Goal: Task Accomplishment & Management: Use online tool/utility

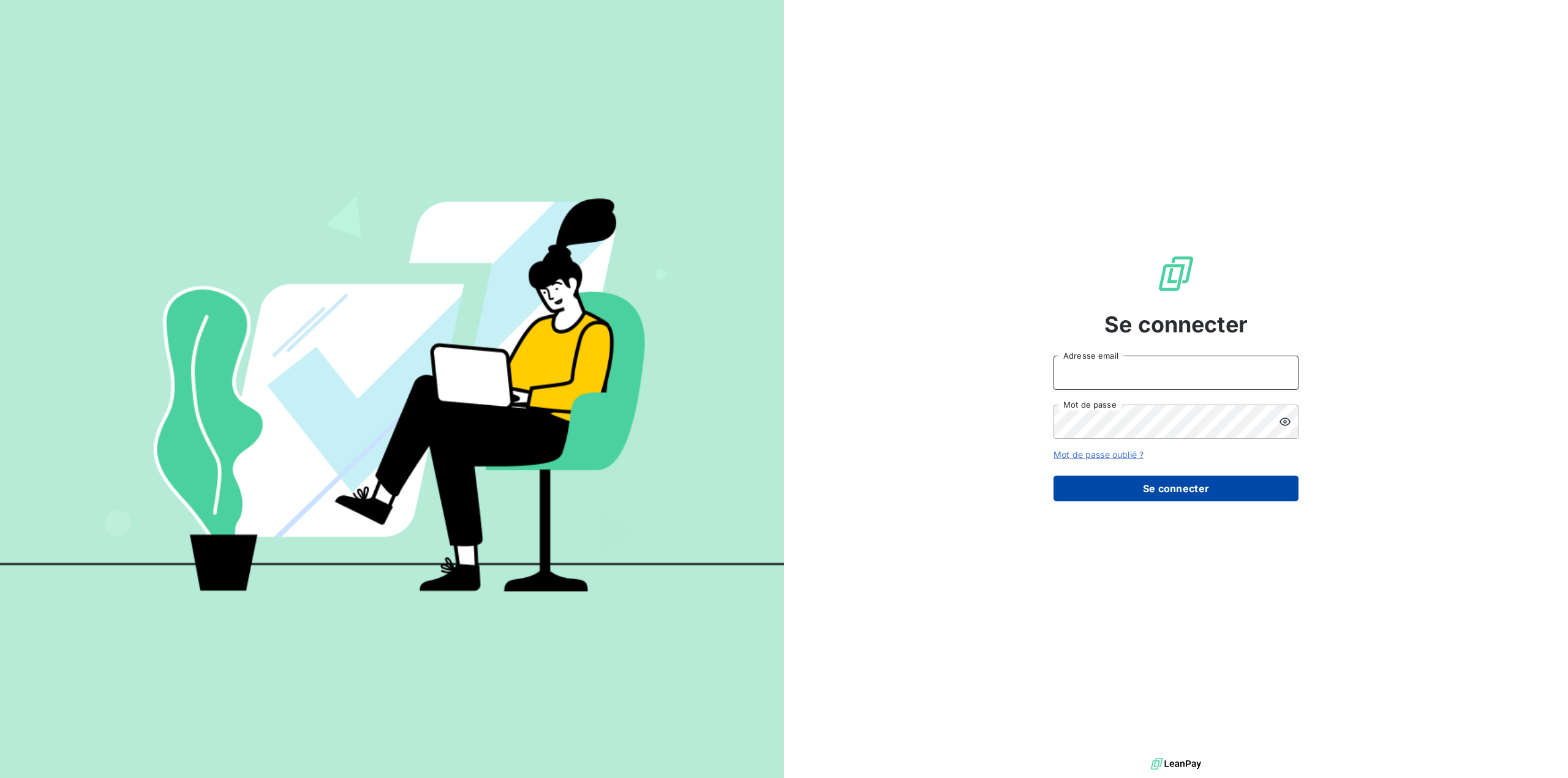
type input "emeline.mardaga@compleo.fr"
click at [1145, 498] on button "Se connecter" at bounding box center [1176, 489] width 245 height 26
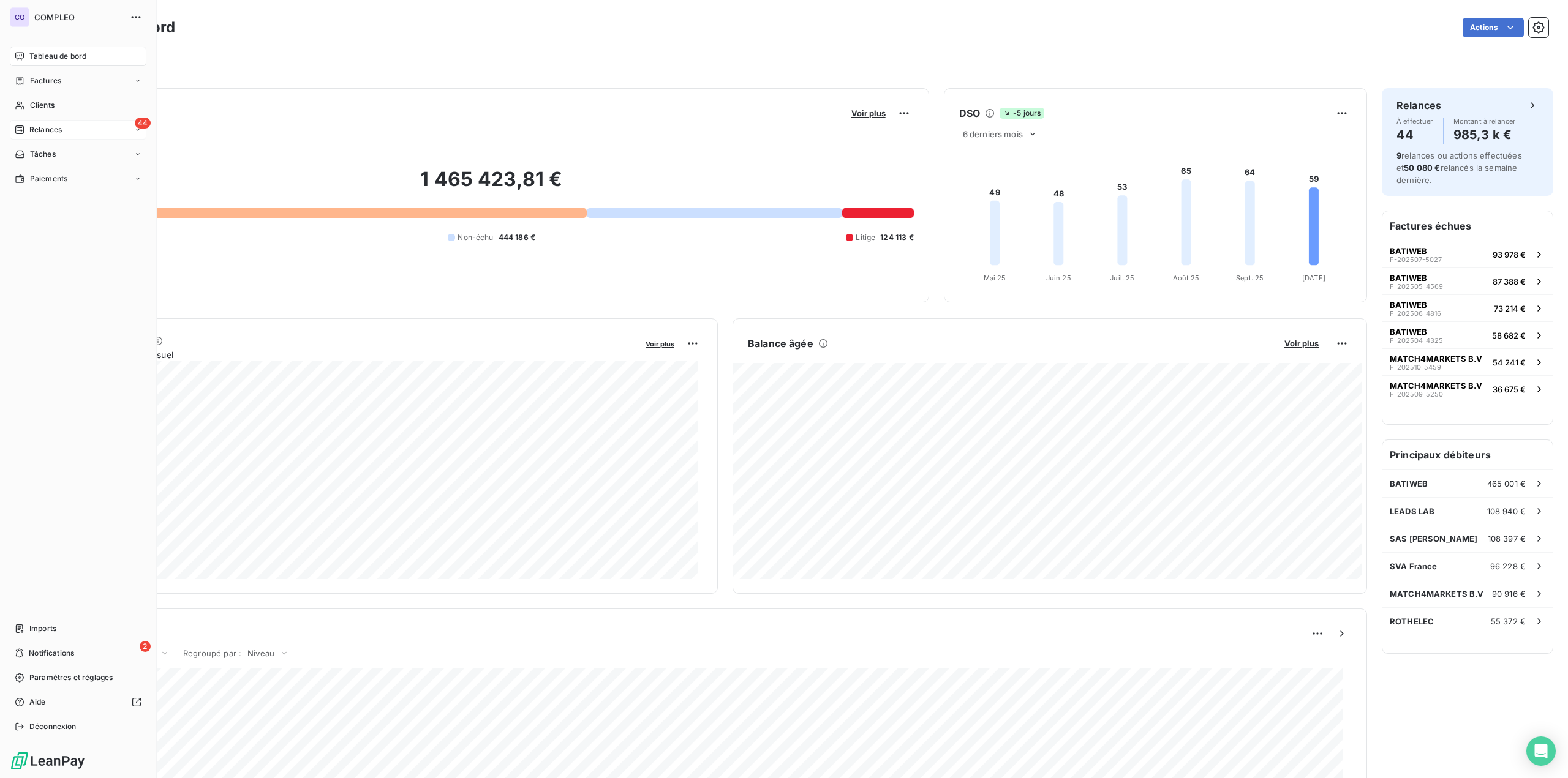
click at [57, 130] on span "Relances" at bounding box center [45, 130] width 32 height 11
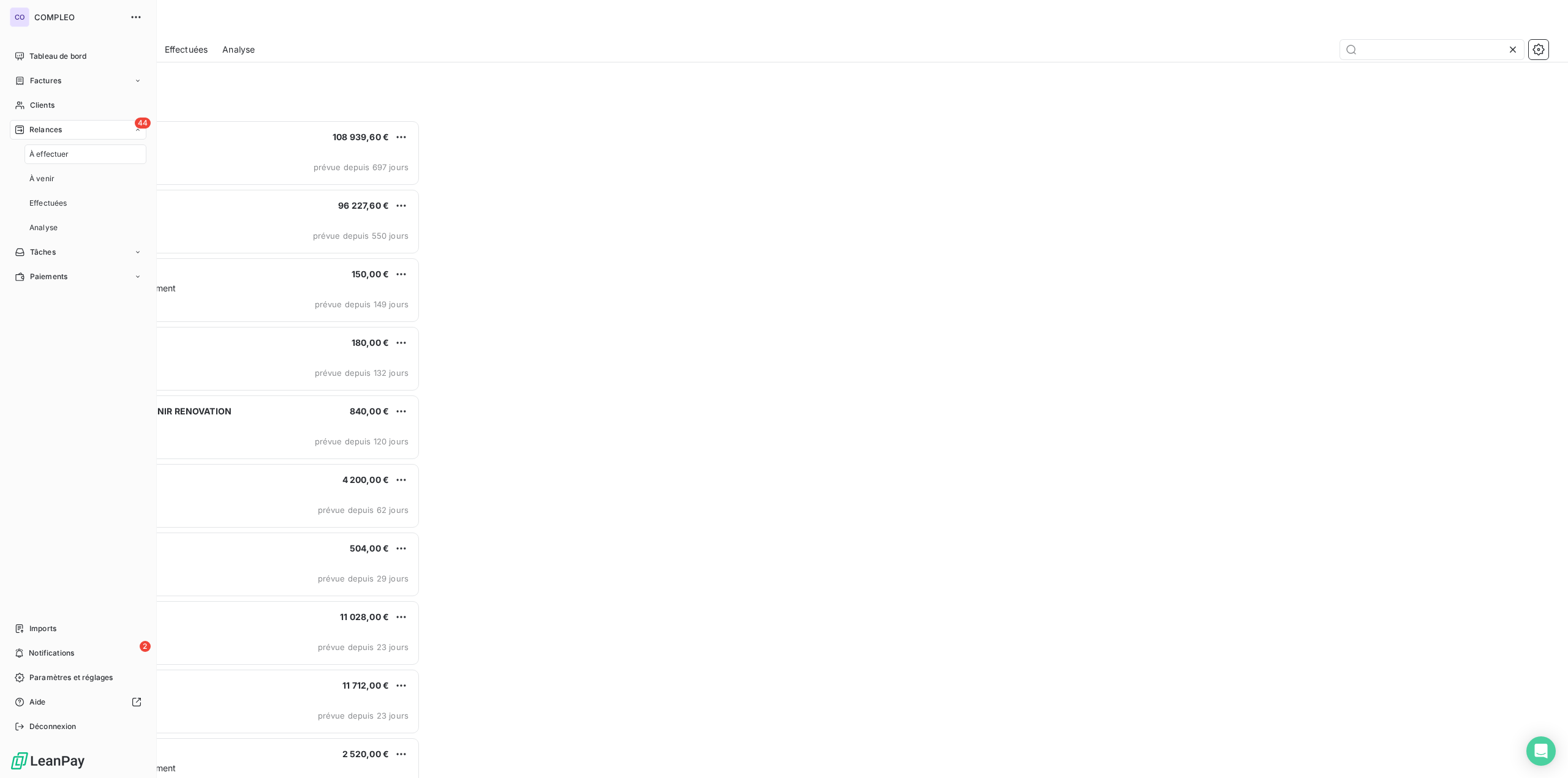
scroll to position [649, 351]
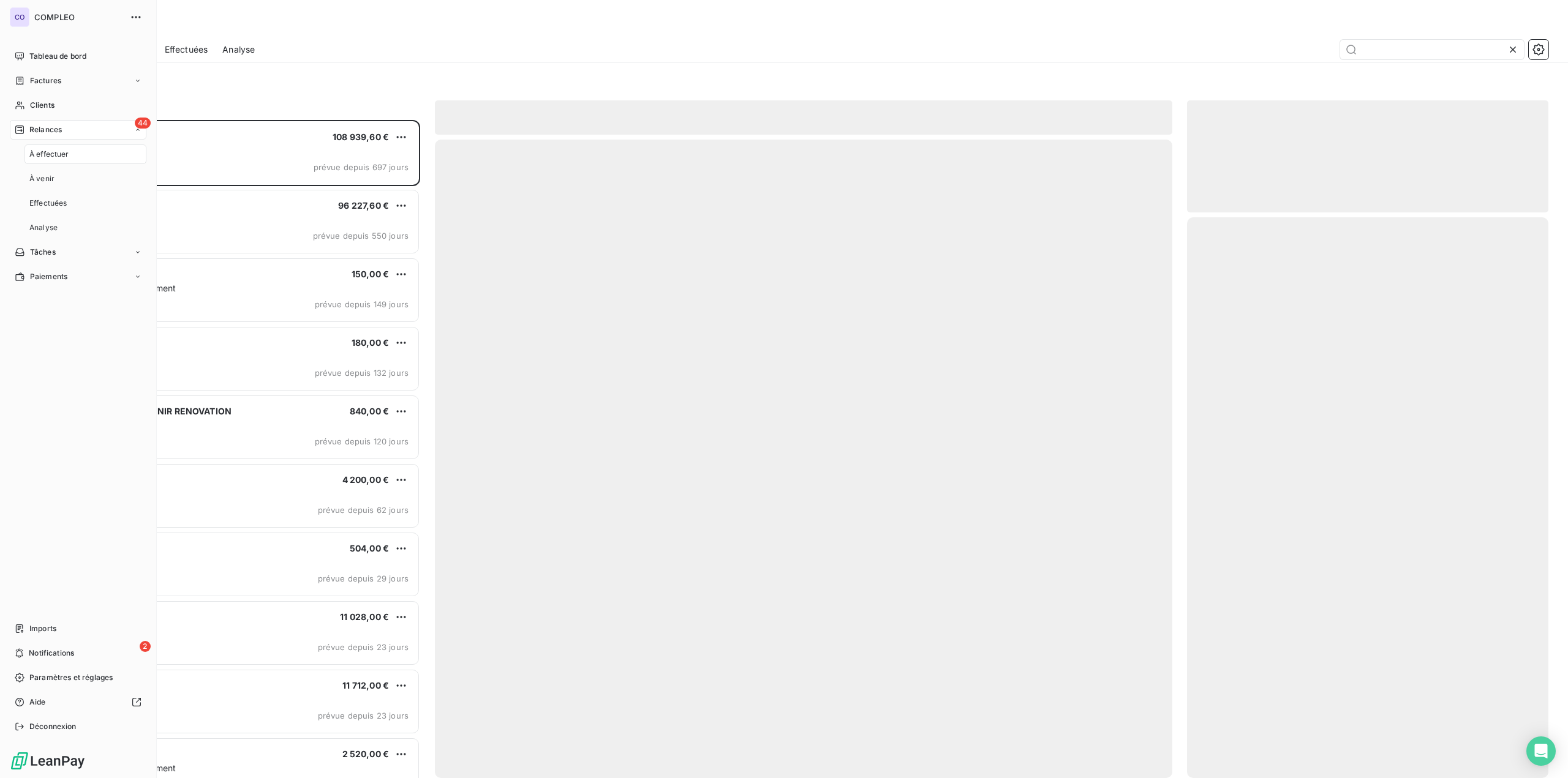
click at [61, 155] on span "À effectuer" at bounding box center [49, 154] width 40 height 11
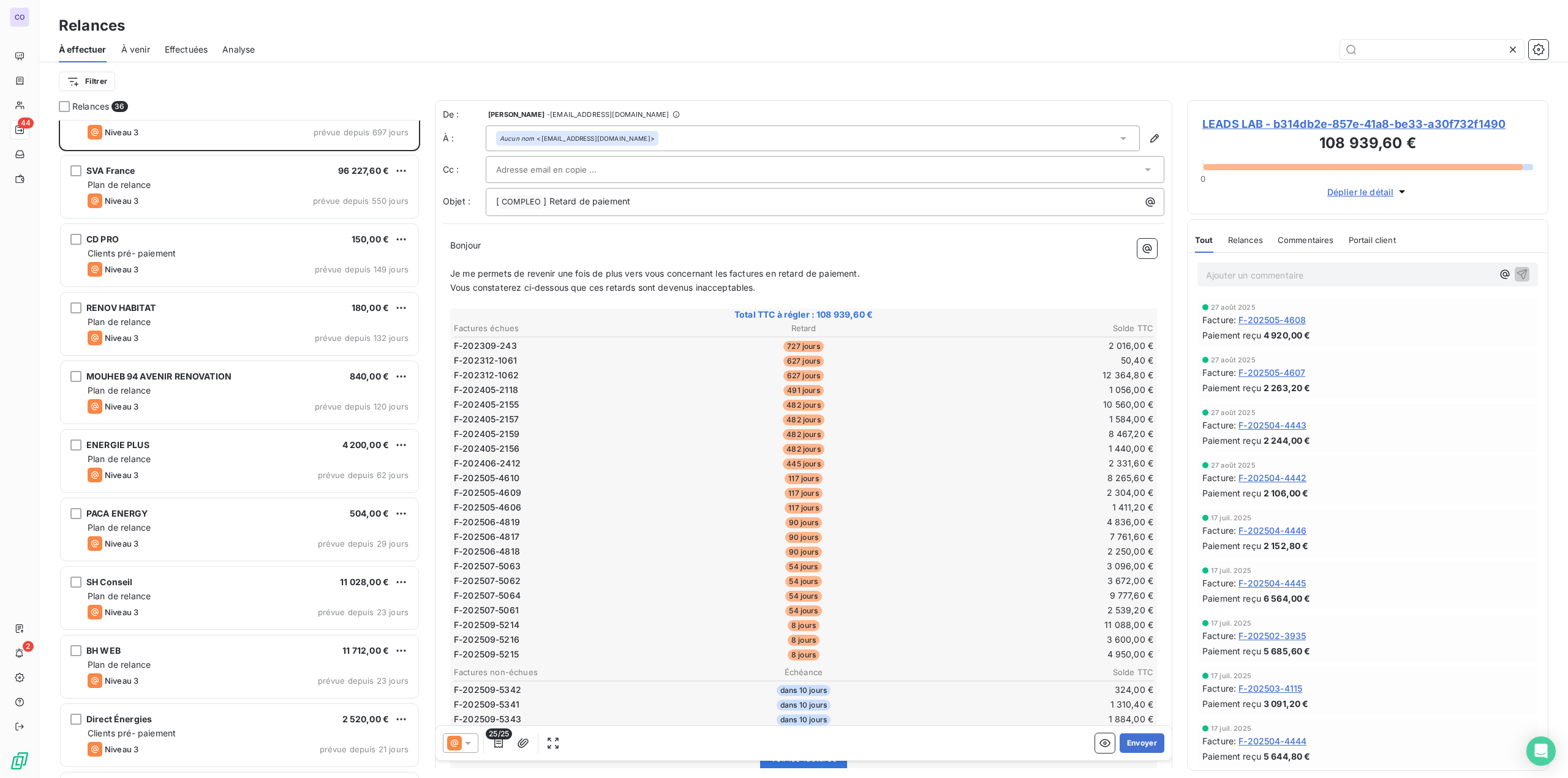
scroll to position [61, 0]
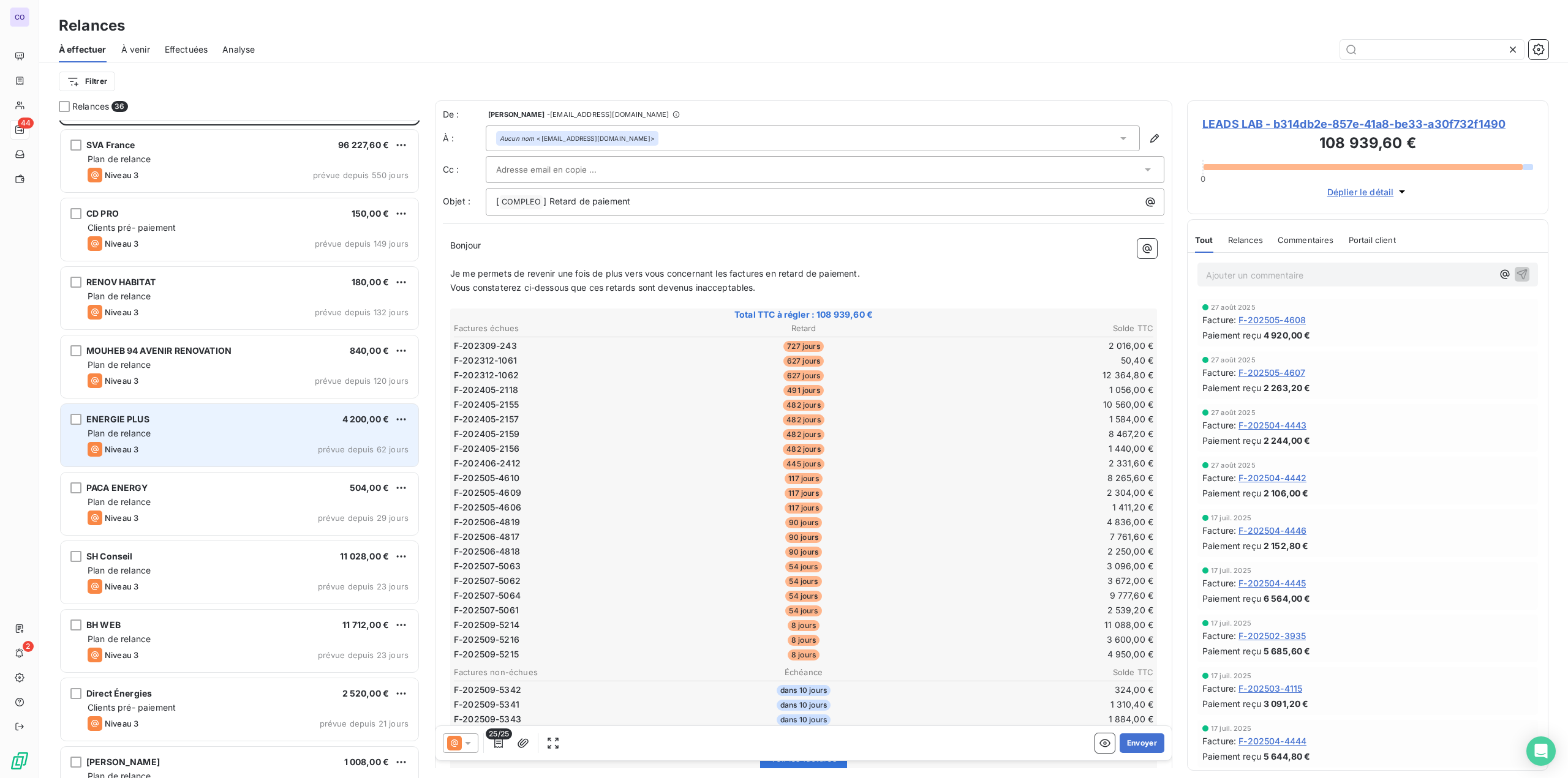
click at [201, 439] on div "ENERGIE PLUS 4 200,00 € Plan de relance Niveau 3 prévue depuis 62 jours" at bounding box center [239, 435] width 357 height 63
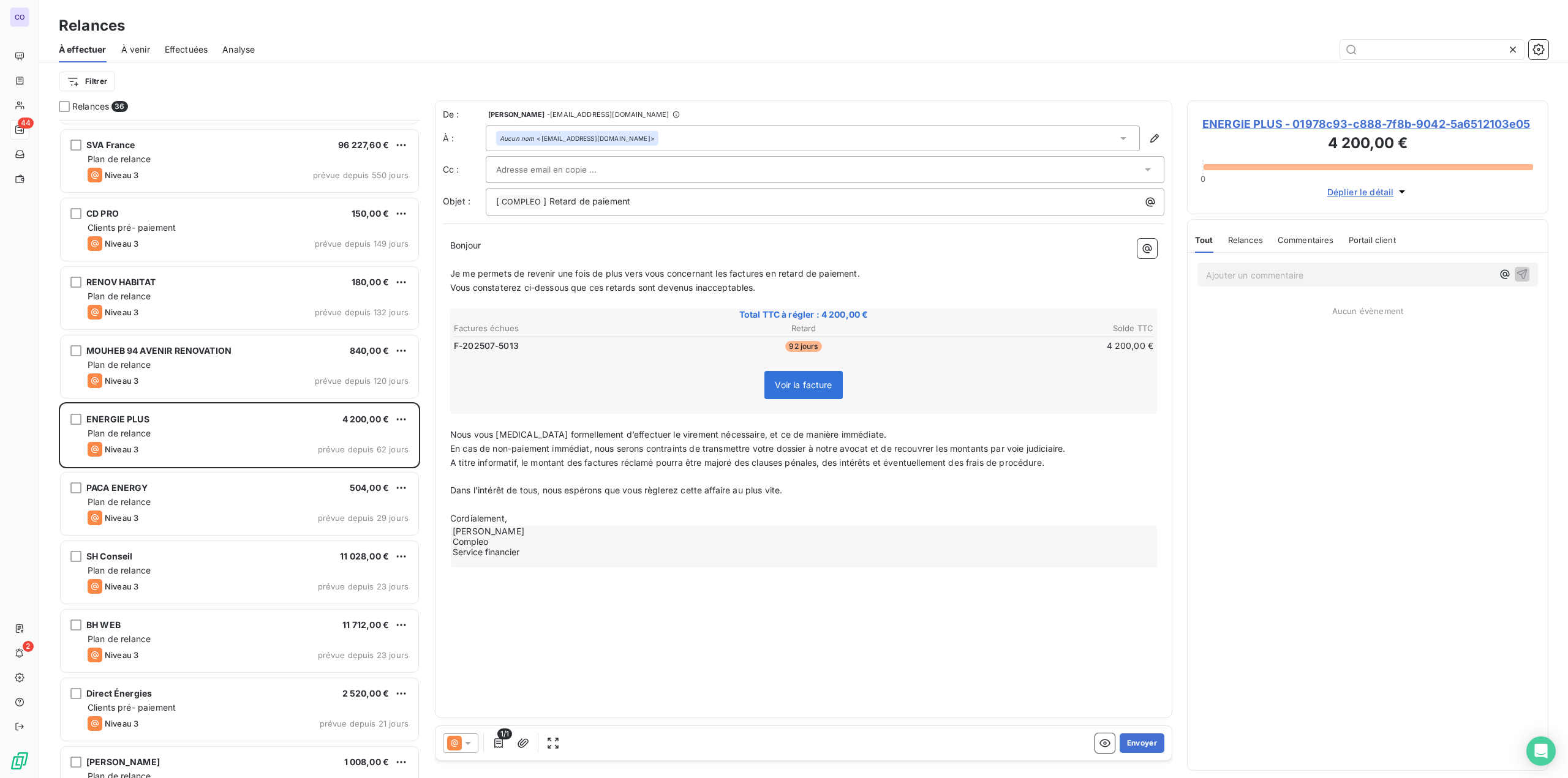
click at [537, 169] on input "text" at bounding box center [562, 169] width 132 height 18
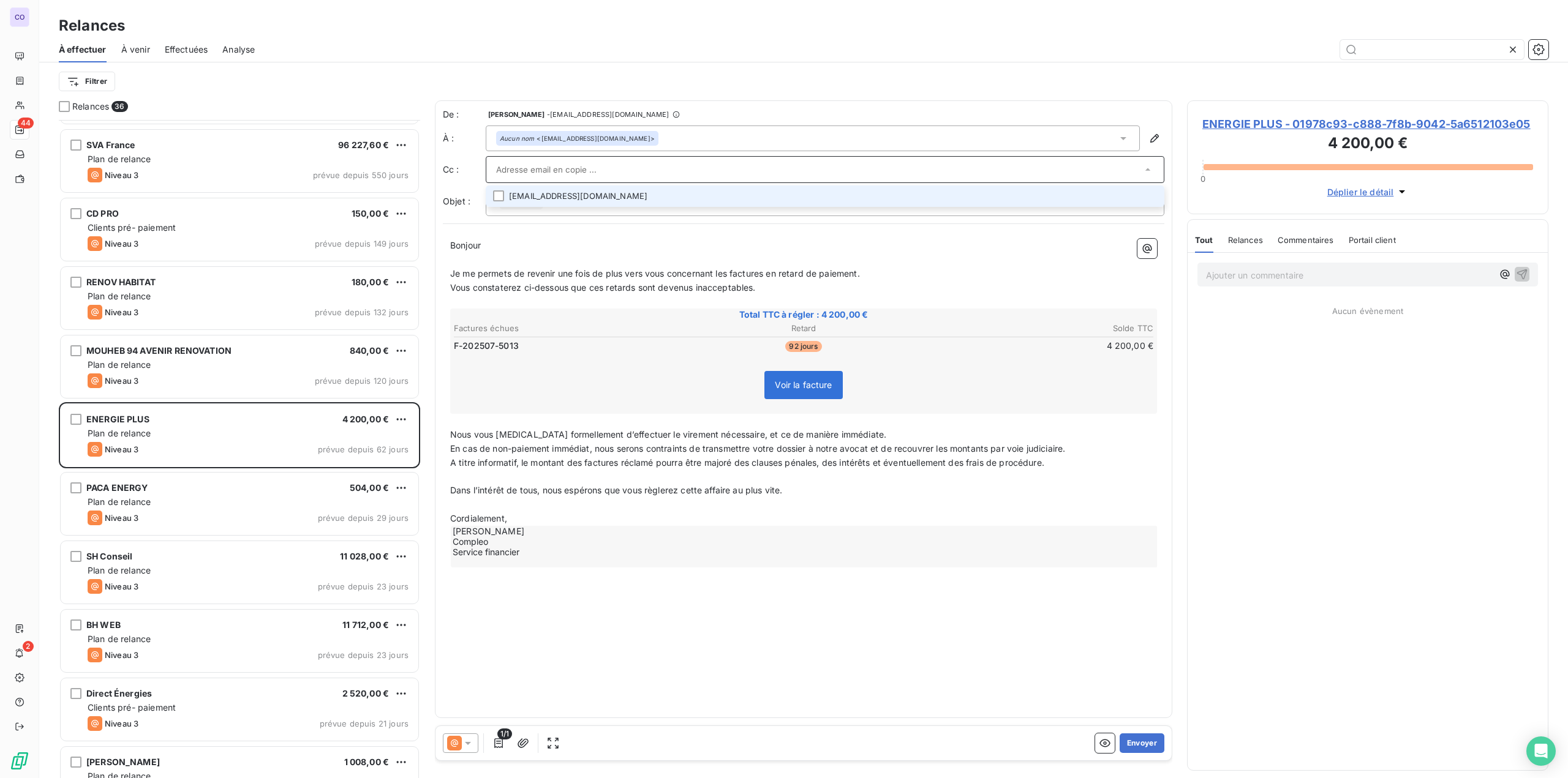
click at [537, 169] on input "text" at bounding box center [818, 169] width 646 height 18
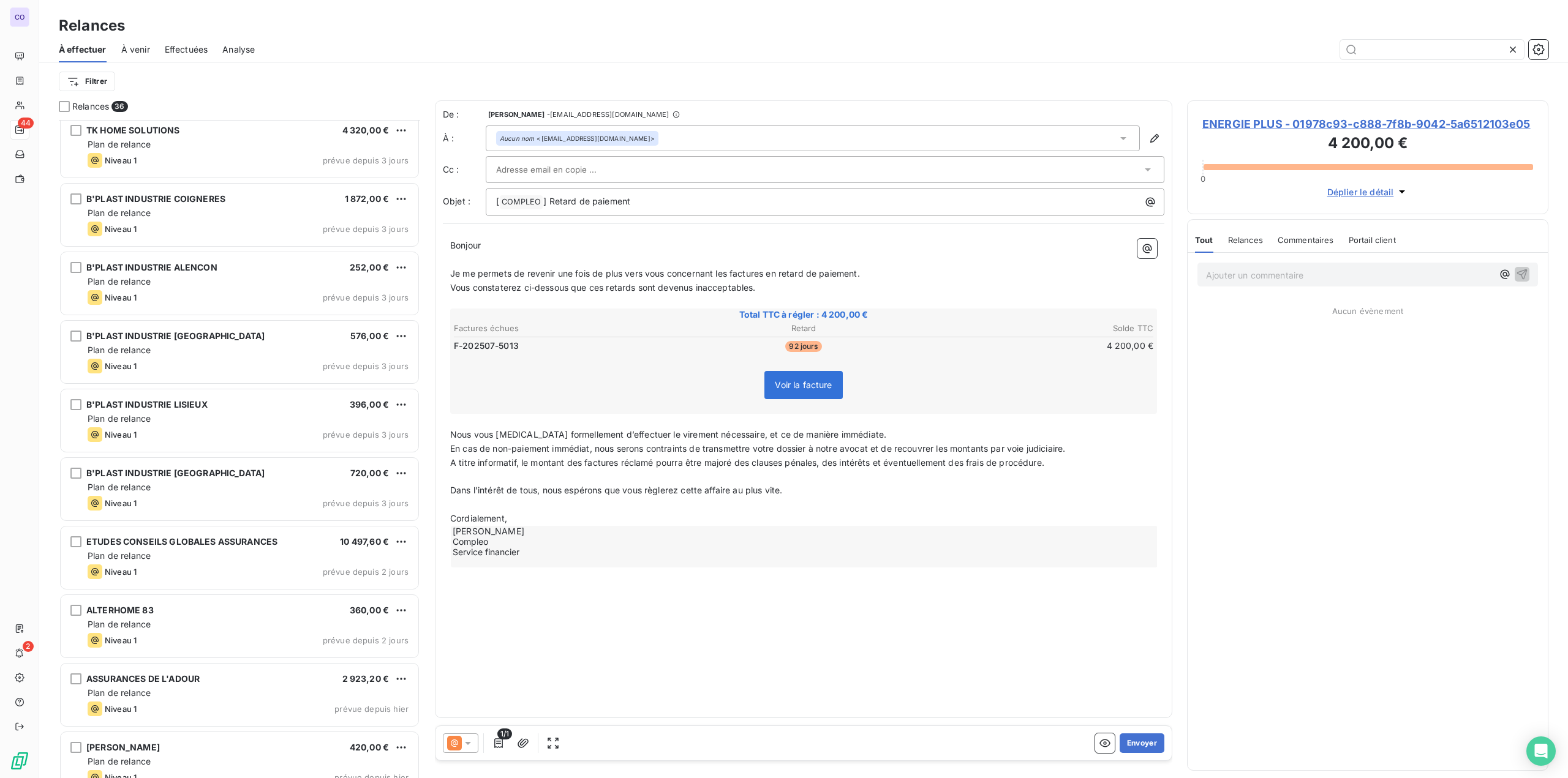
scroll to position [1810, 0]
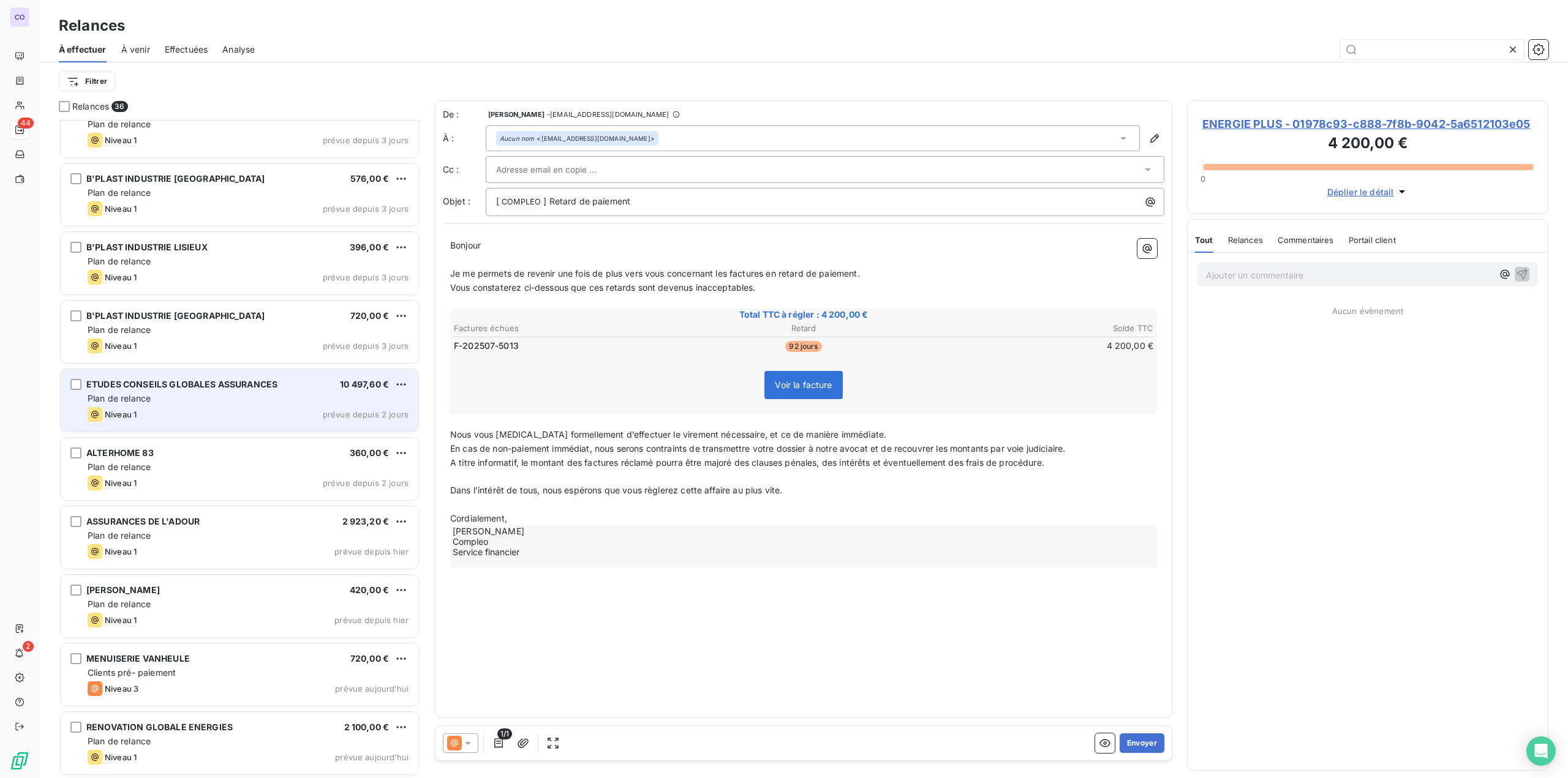
click at [163, 402] on div "Plan de relance" at bounding box center [248, 398] width 321 height 13
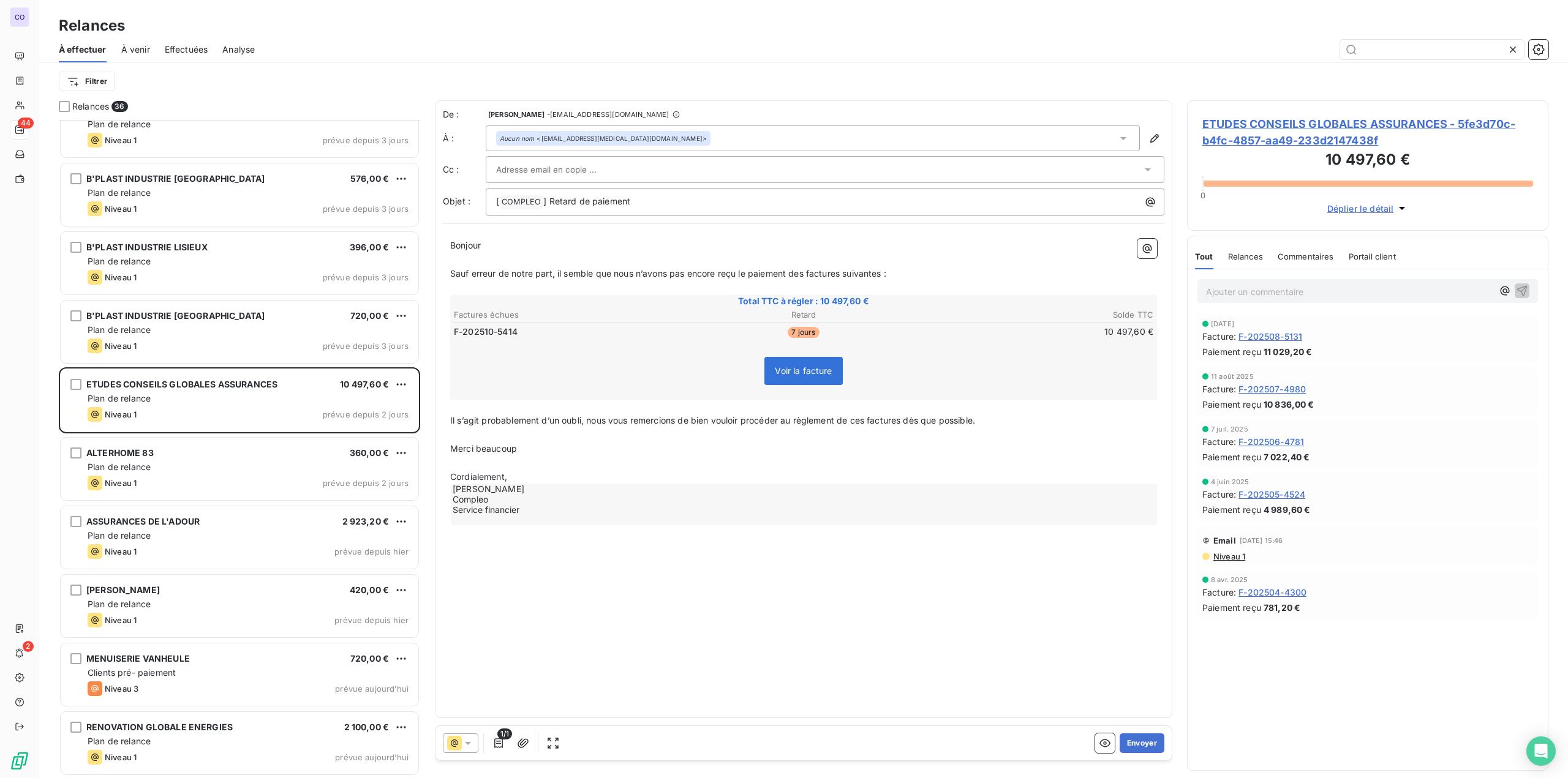
click at [543, 173] on input "text" at bounding box center [562, 169] width 132 height 18
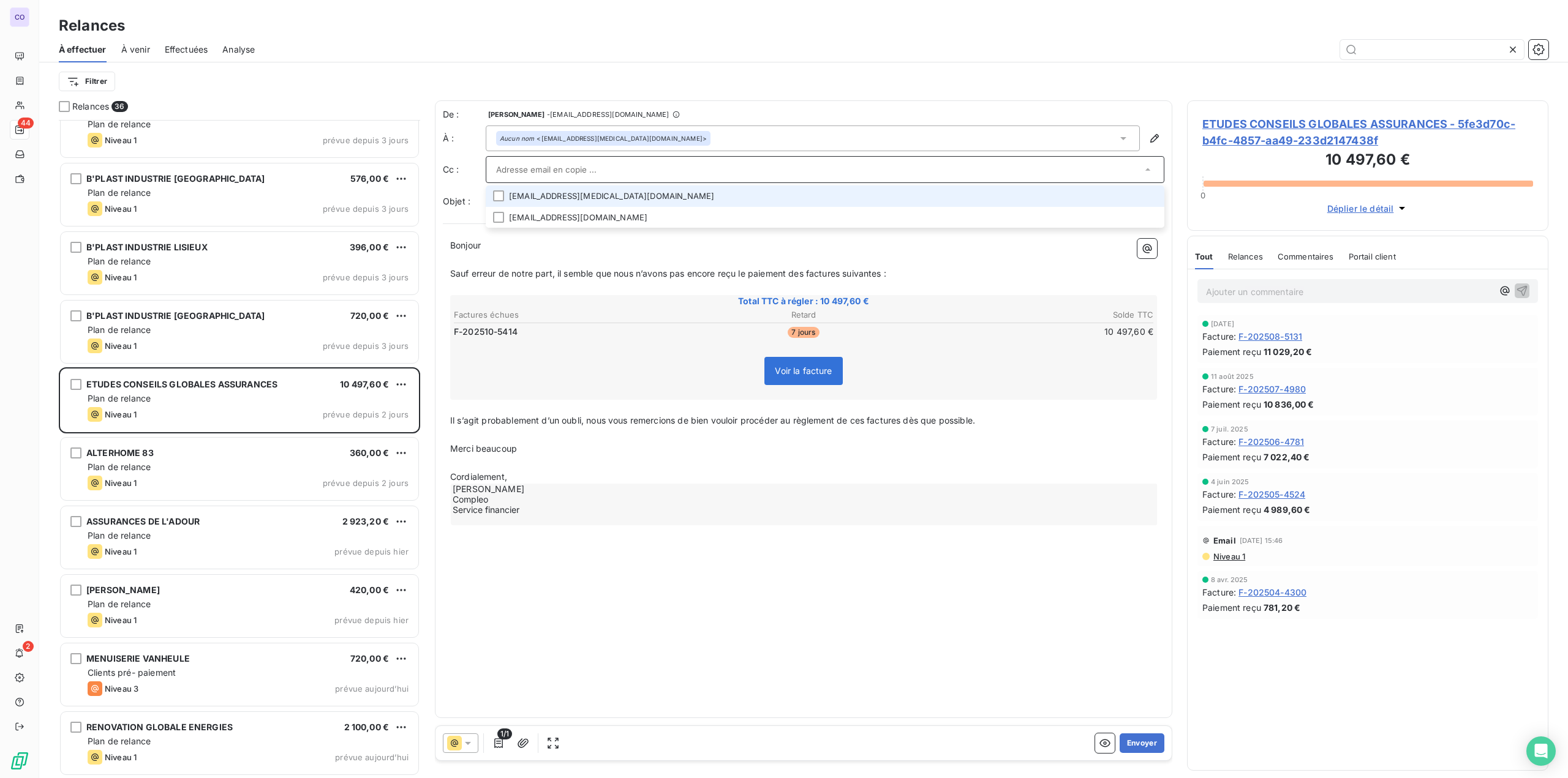
click at [543, 173] on input "text" at bounding box center [818, 169] width 646 height 18
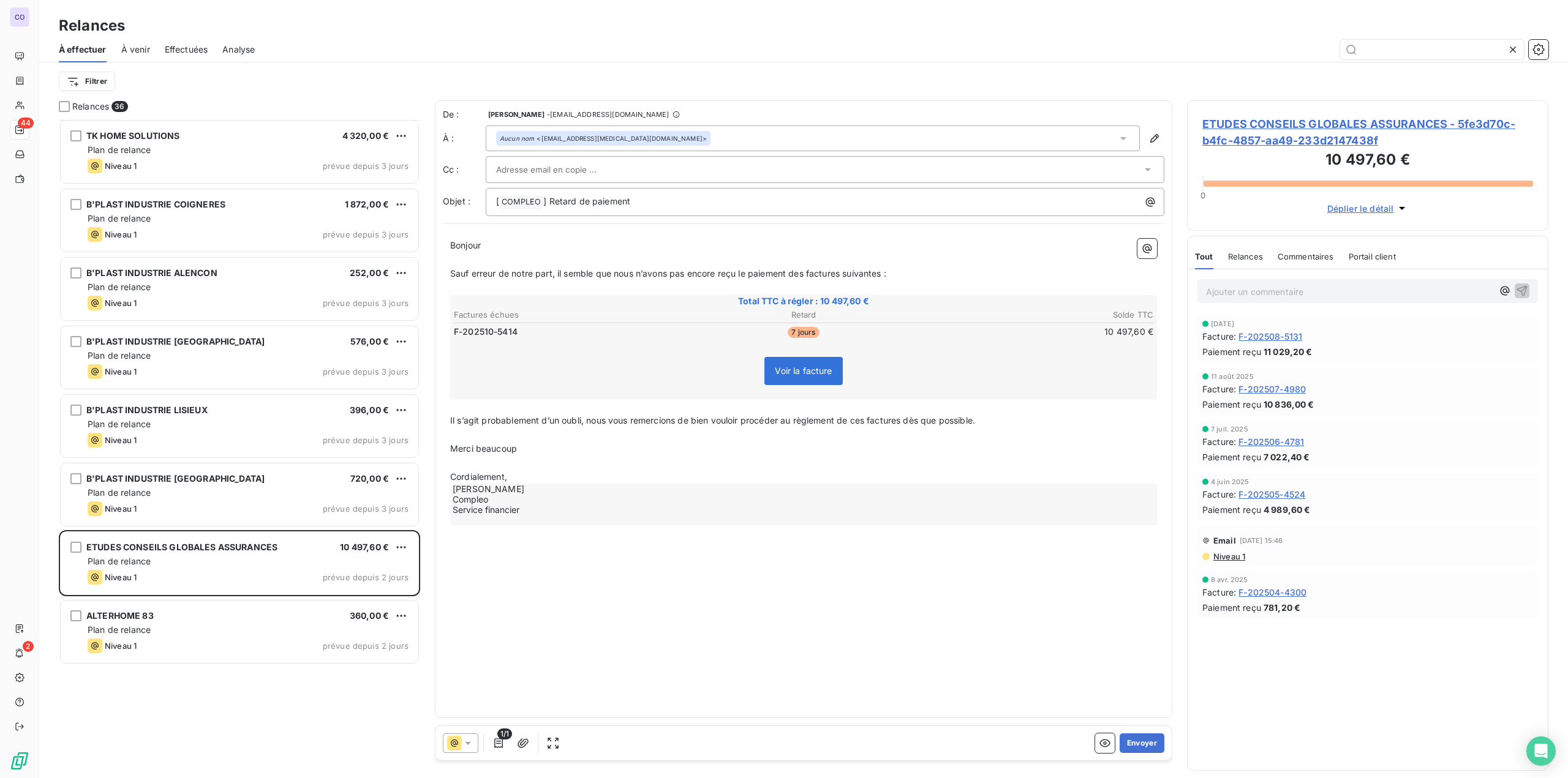
scroll to position [1443, 0]
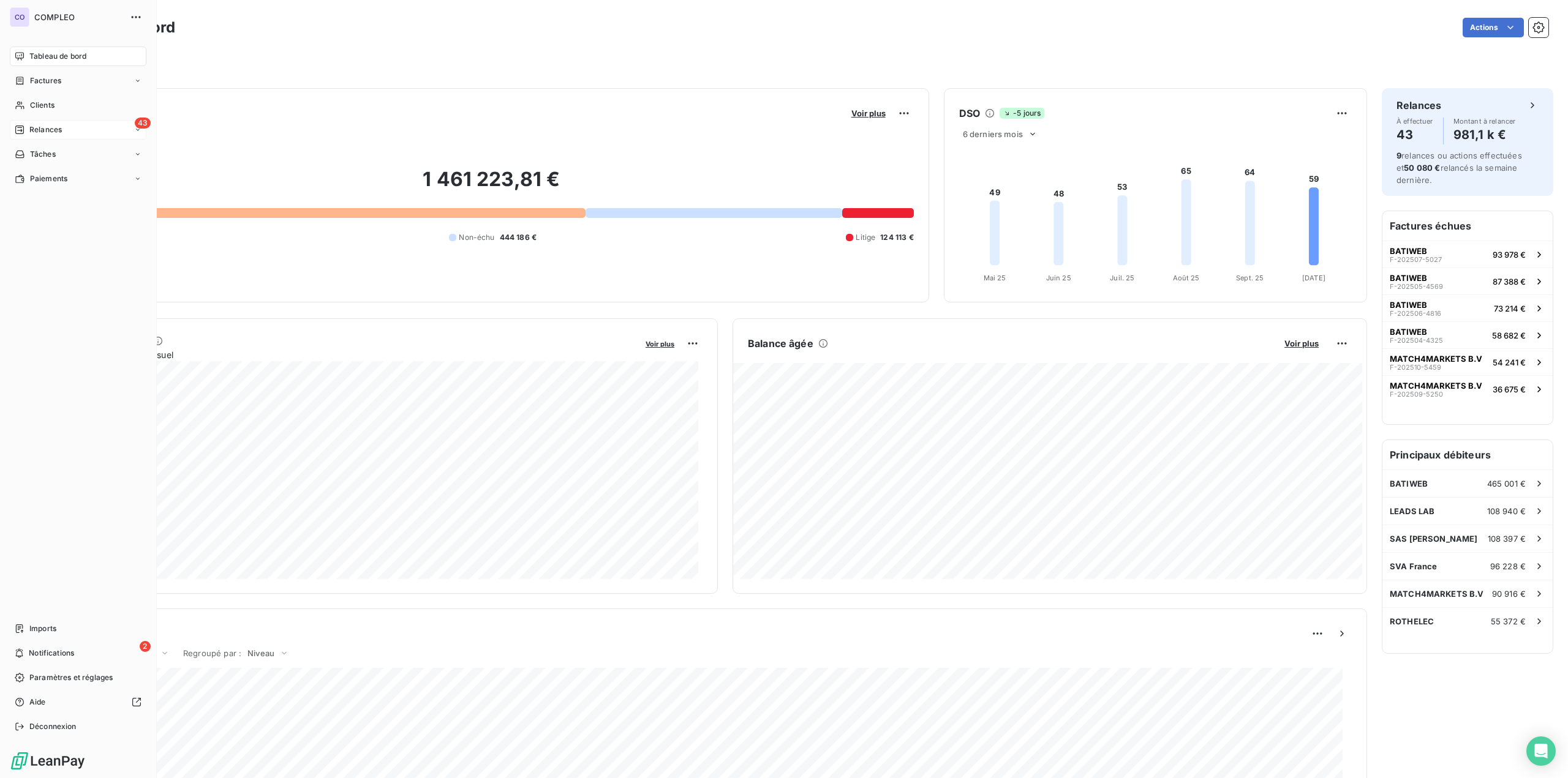
click at [36, 134] on span "Relances" at bounding box center [45, 130] width 32 height 11
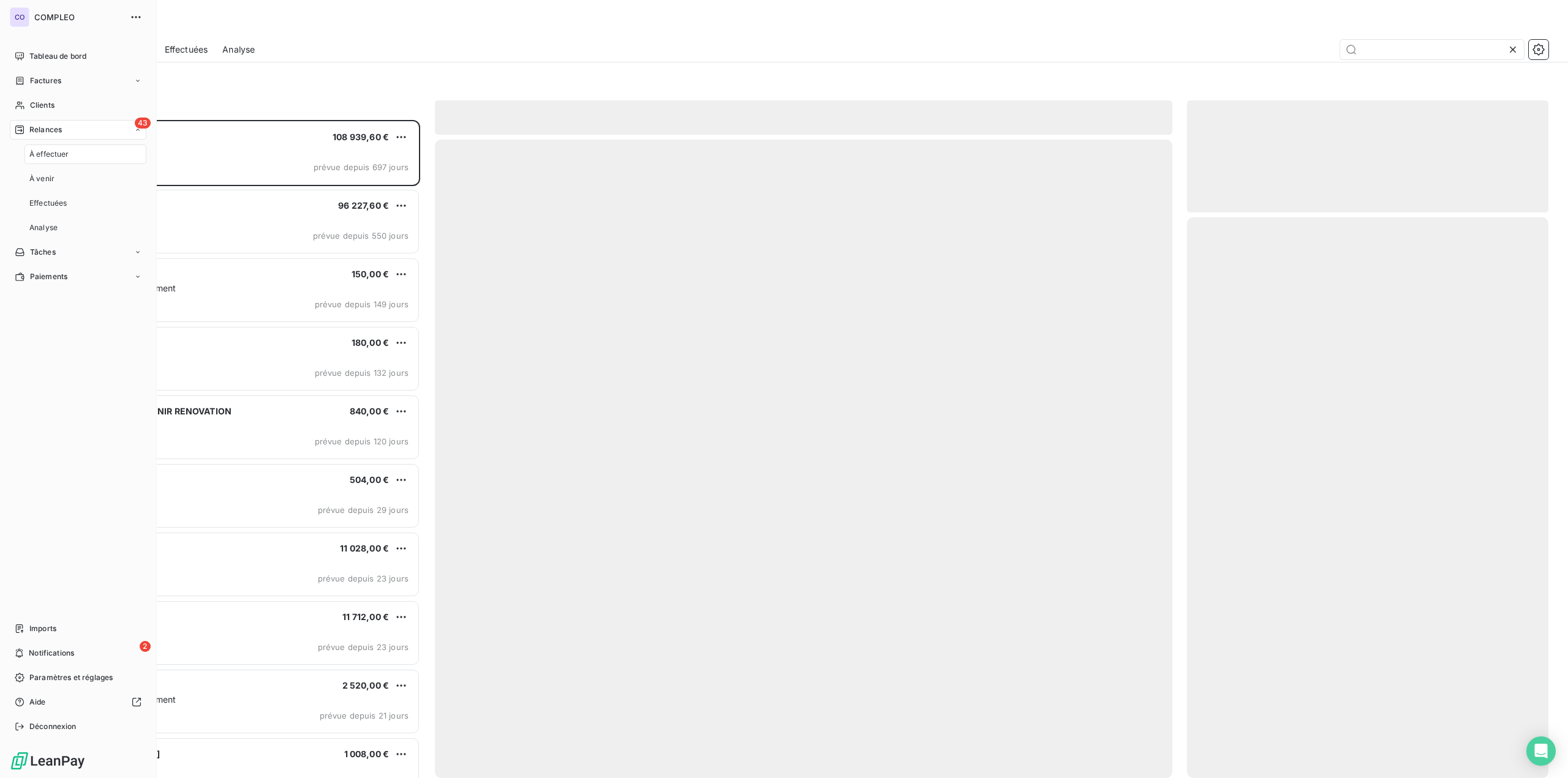
scroll to position [649, 351]
click at [87, 156] on div "À effectuer" at bounding box center [85, 154] width 122 height 20
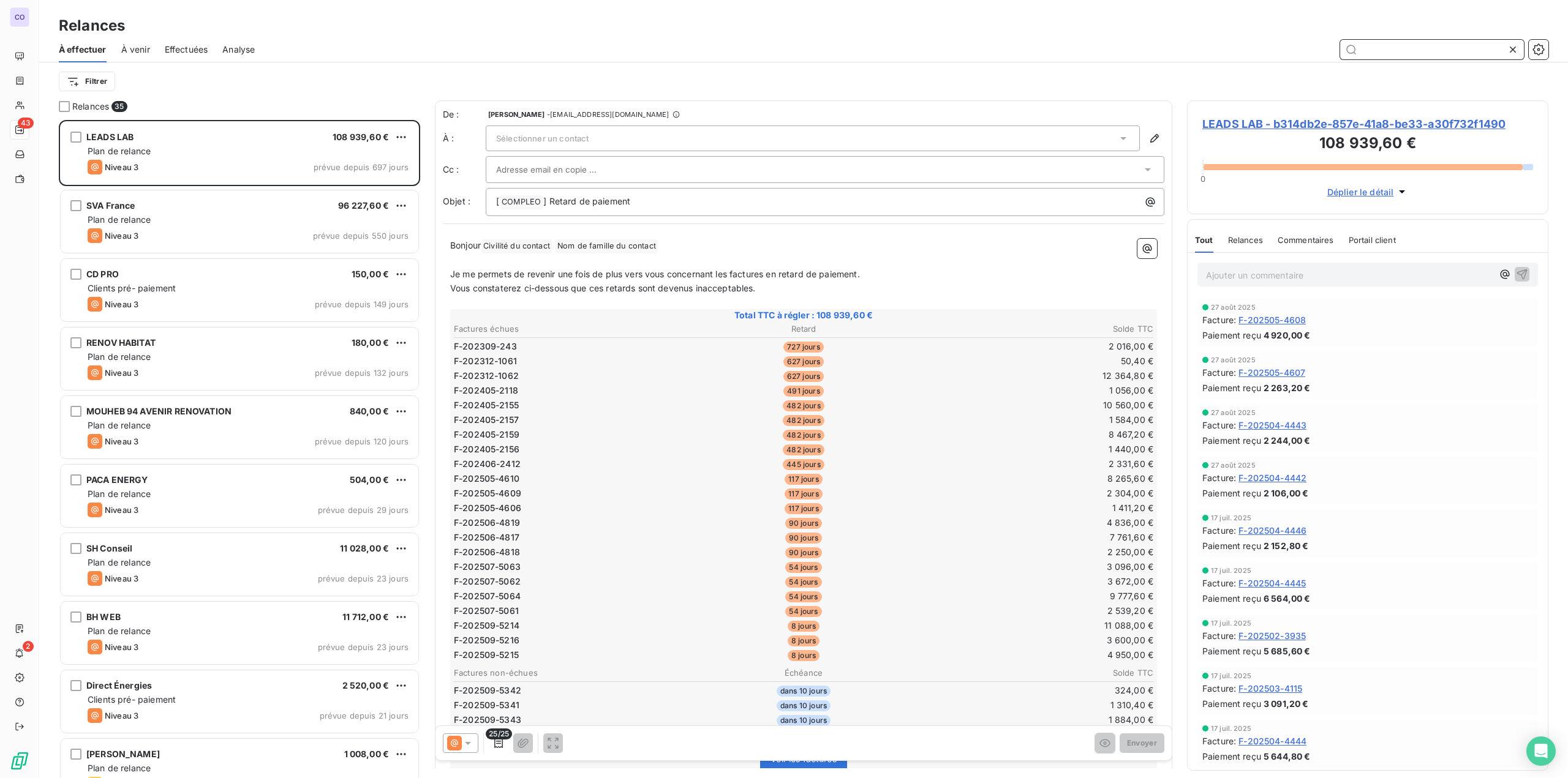
click at [1391, 47] on input "text" at bounding box center [1432, 49] width 184 height 20
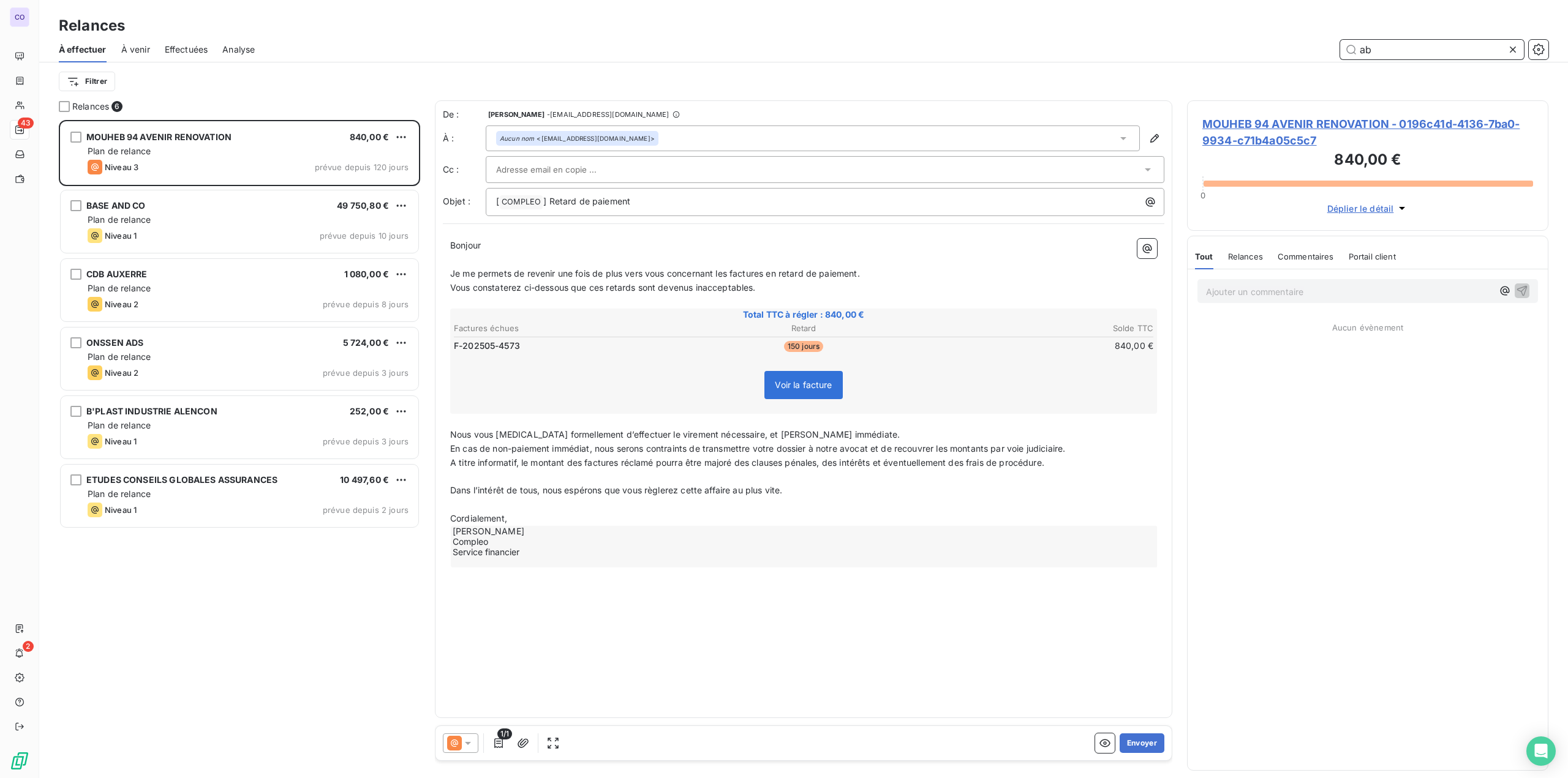
scroll to position [649, 351]
type input "abf"
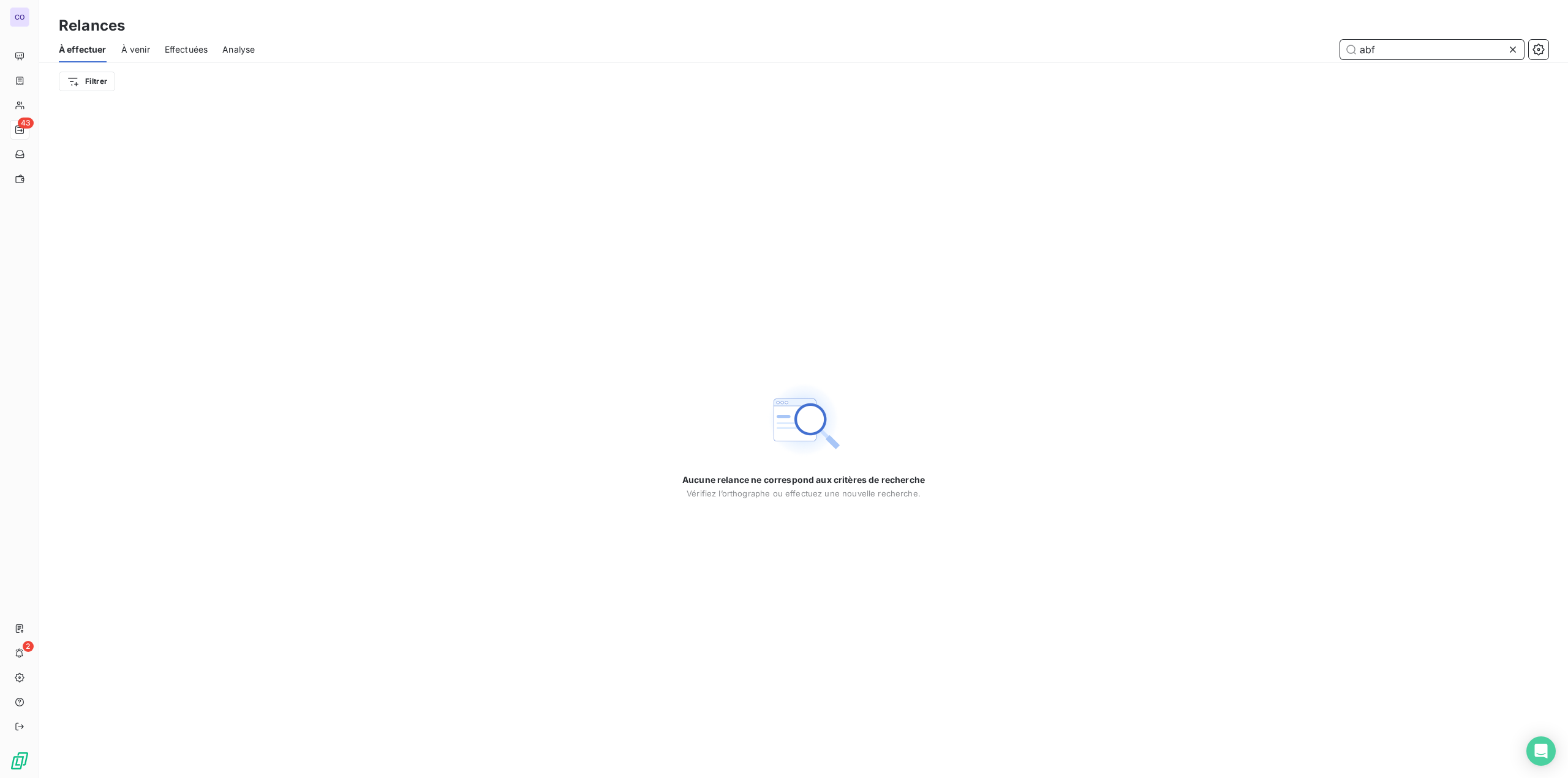
click at [140, 48] on span "À venir" at bounding box center [136, 49] width 29 height 13
click at [1387, 52] on input "abf" at bounding box center [1432, 49] width 184 height 20
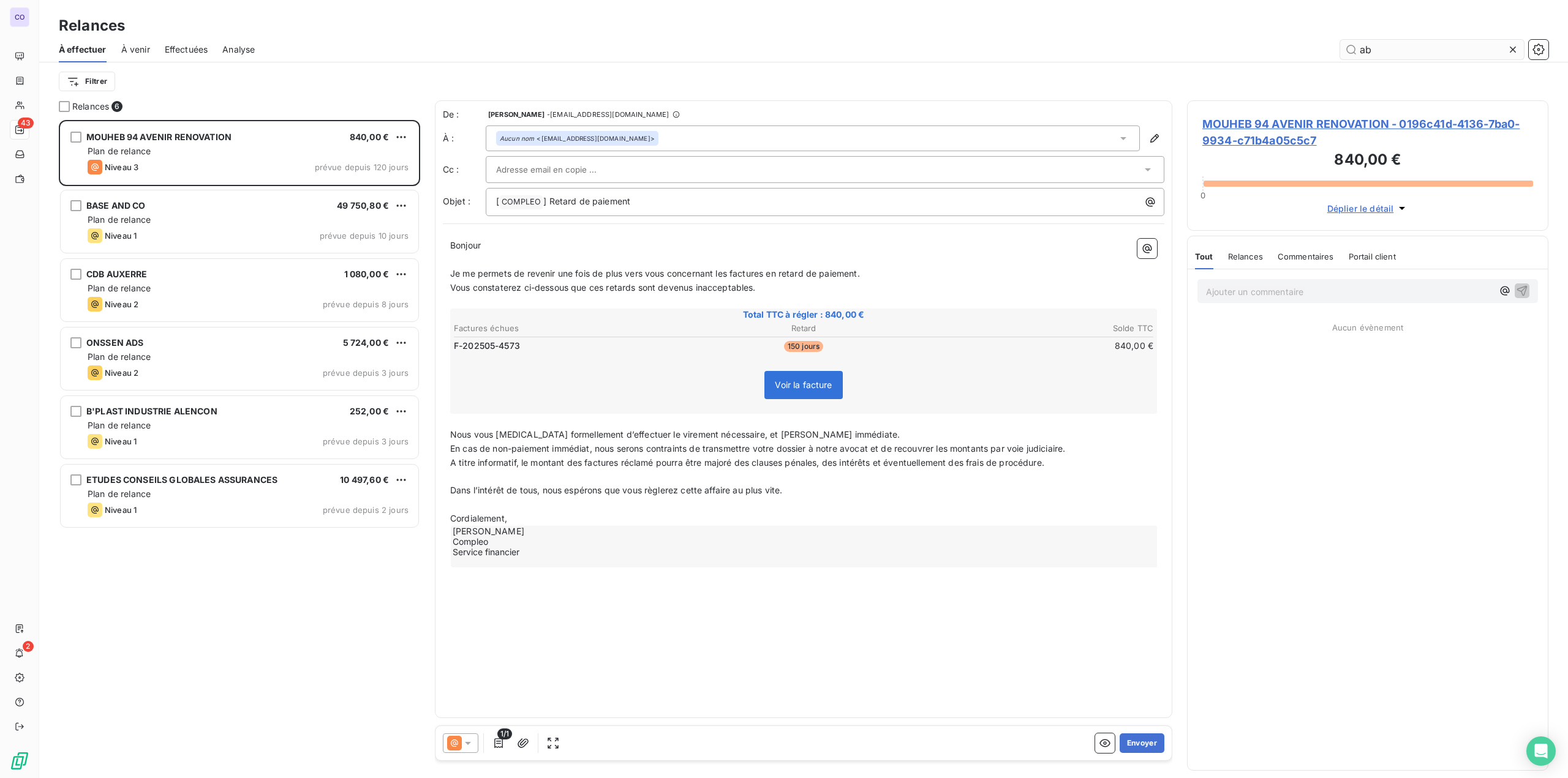
scroll to position [649, 351]
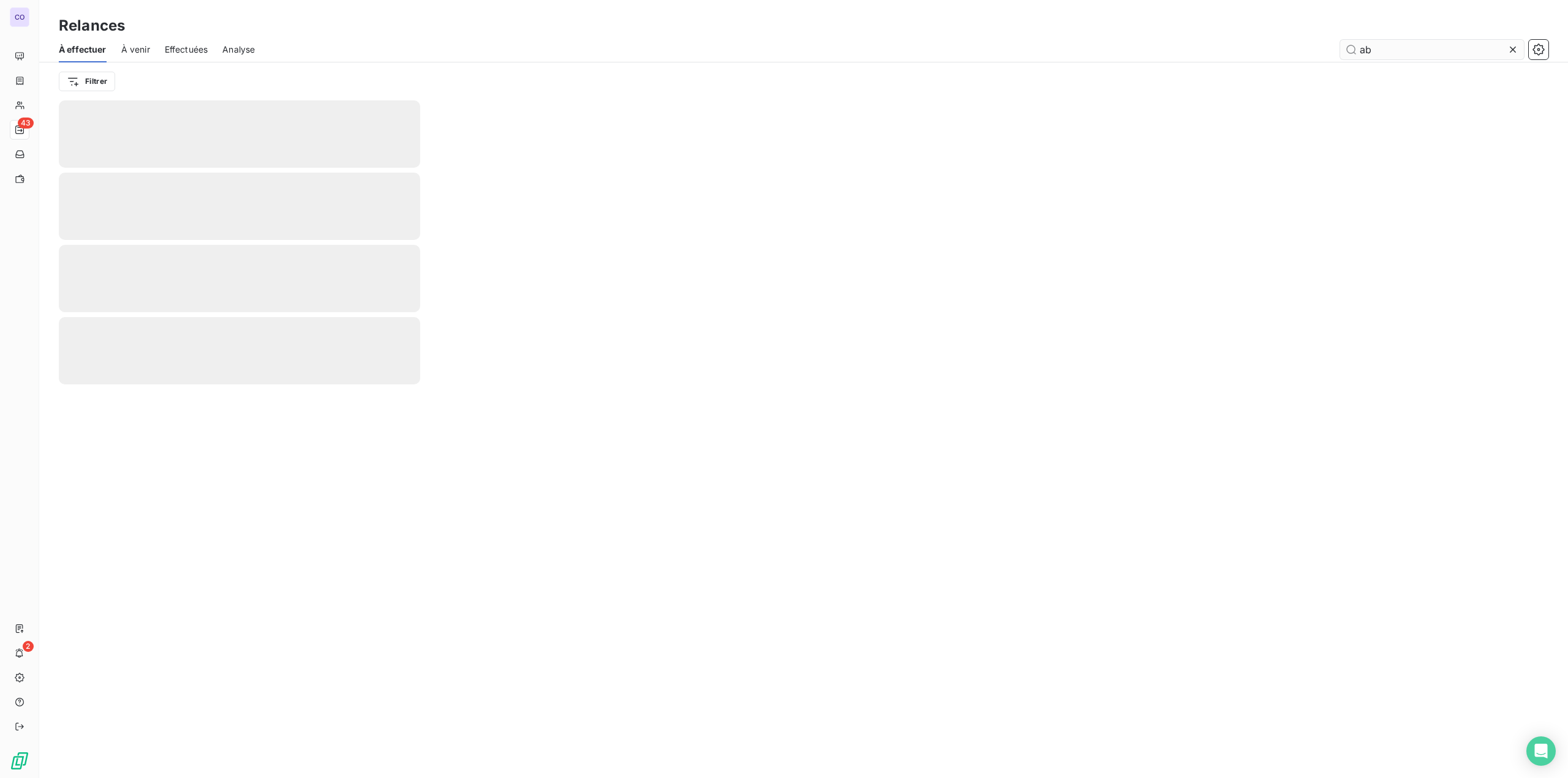
type input "abf"
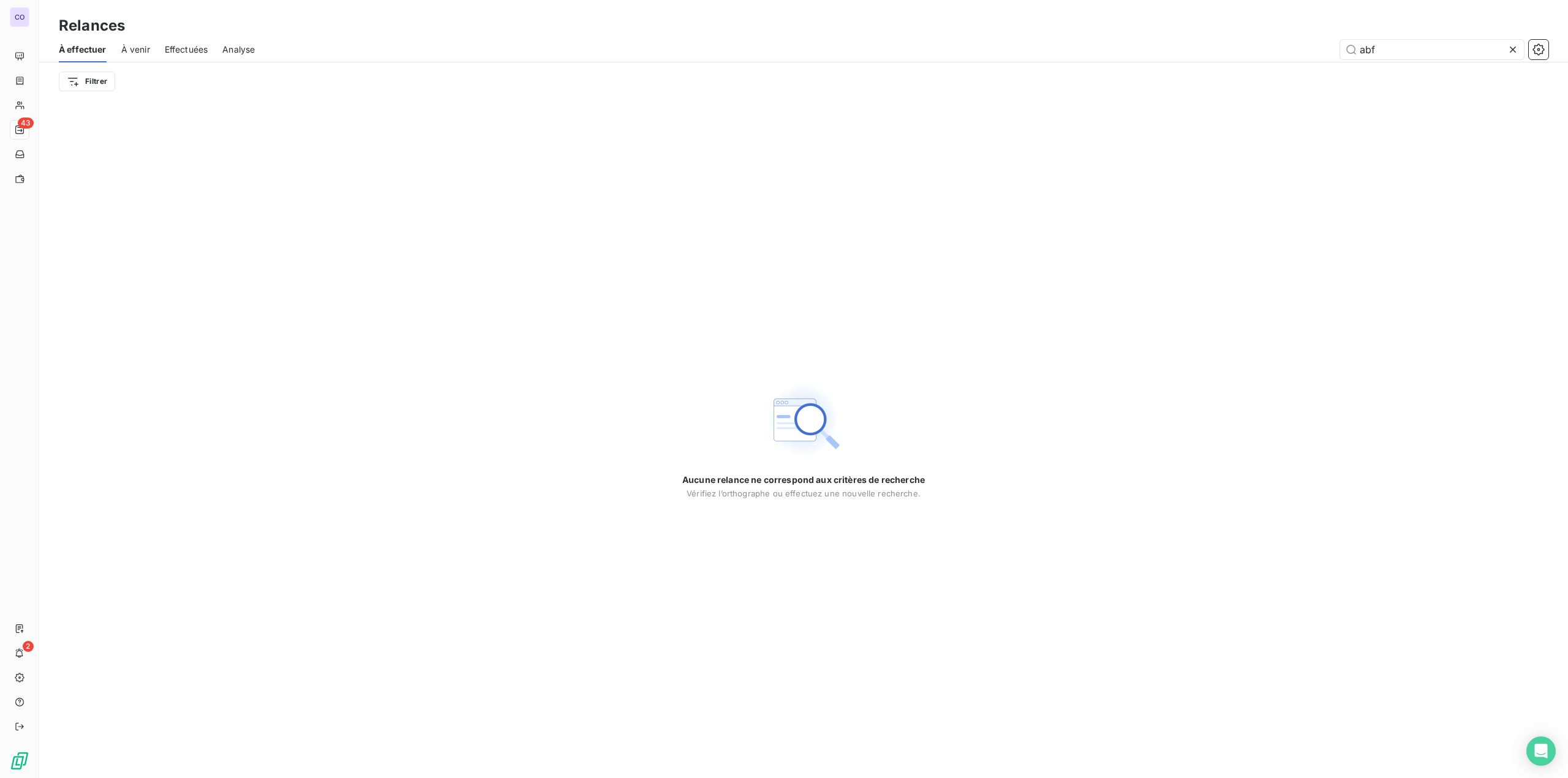
click at [136, 46] on span "À venir" at bounding box center [136, 49] width 29 height 13
click at [136, 47] on span "À venir" at bounding box center [136, 49] width 29 height 13
drag, startPoint x: 1402, startPoint y: 54, endPoint x: 1191, endPoint y: 38, distance: 211.6
click at [1191, 38] on div "À effectuer À venir Effectuées Analyse abf" at bounding box center [803, 49] width 1528 height 26
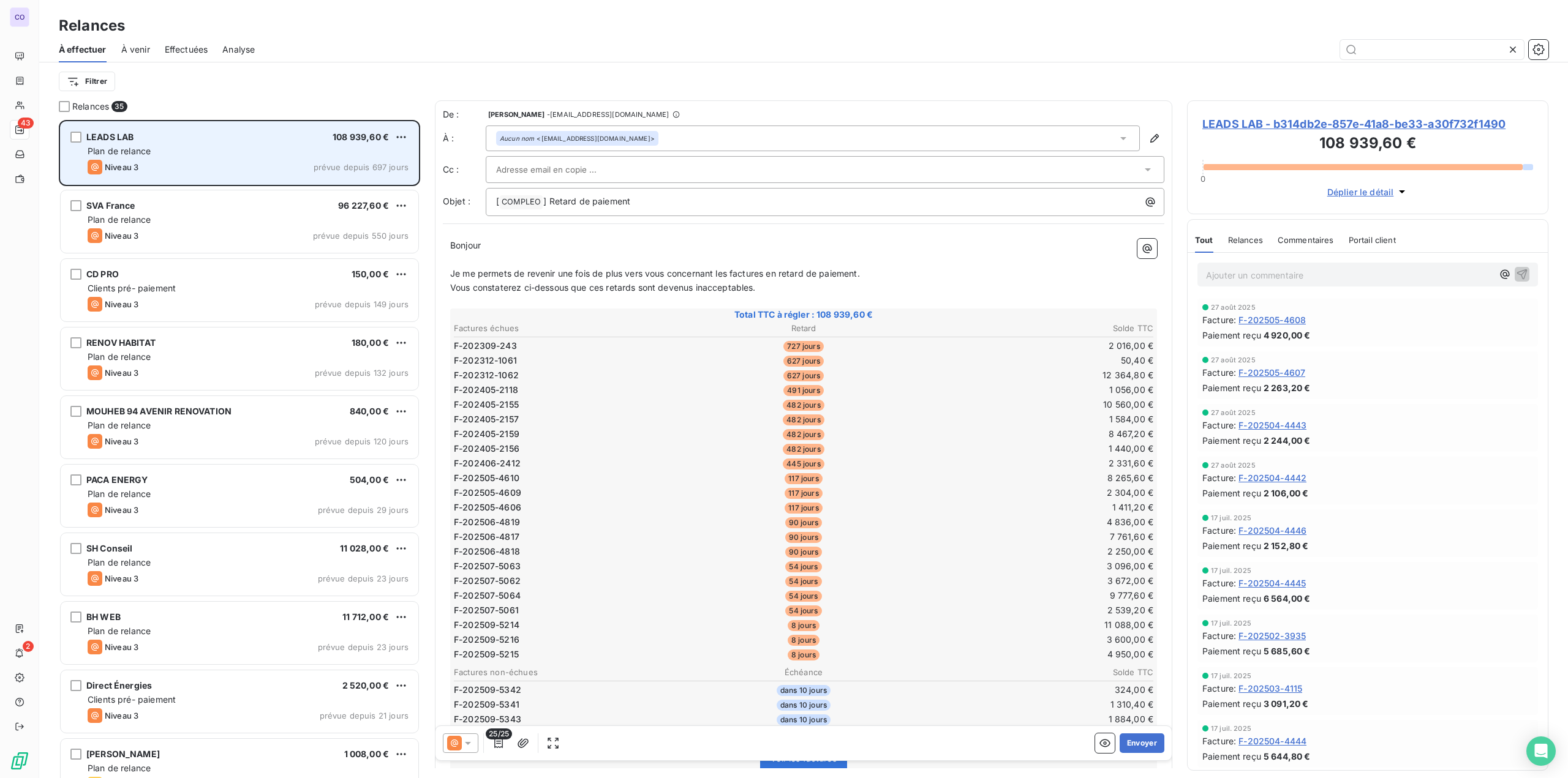
scroll to position [649, 351]
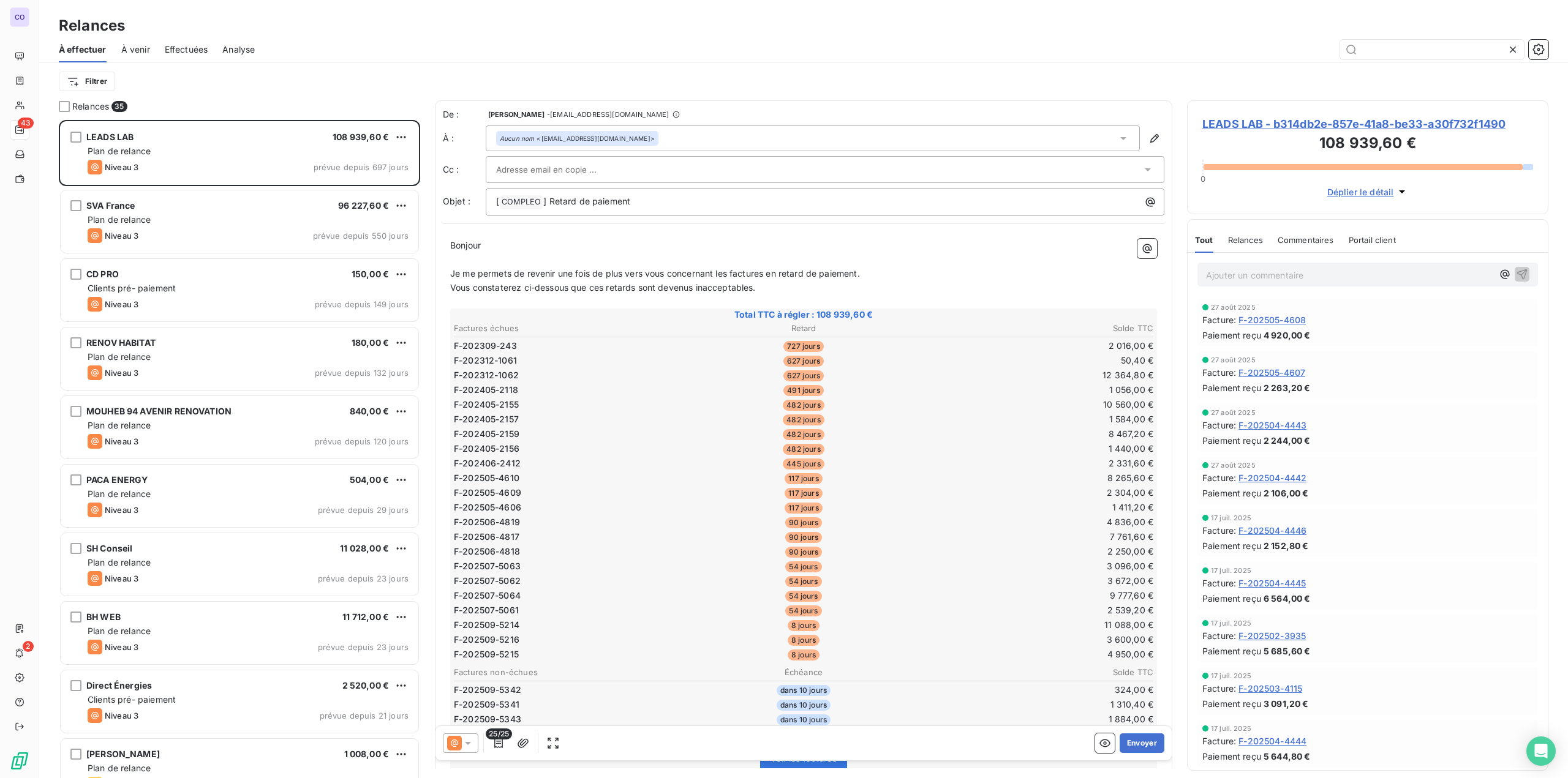
click at [142, 50] on span "À venir" at bounding box center [136, 49] width 29 height 13
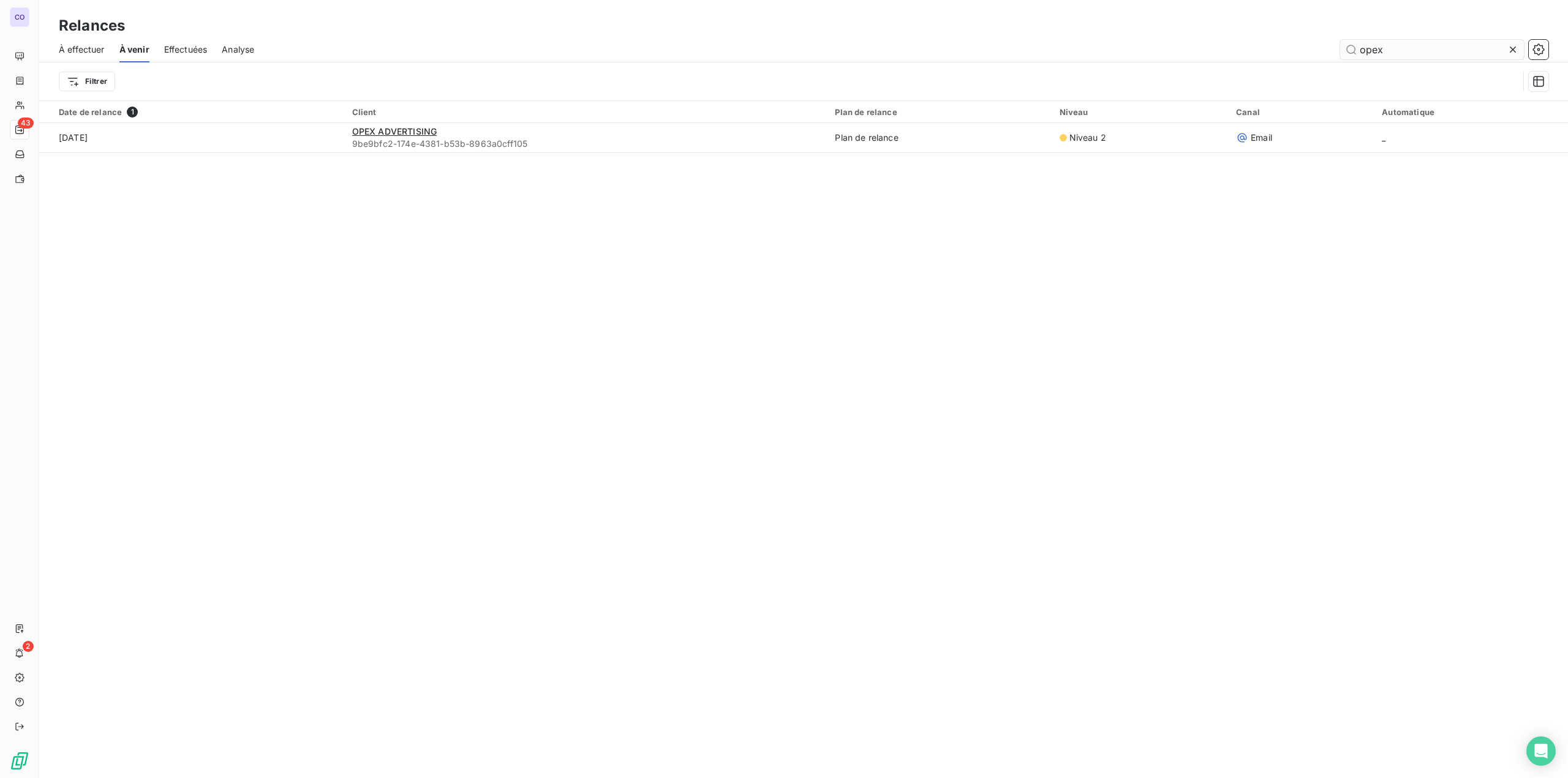
click at [1406, 47] on input "opex" at bounding box center [1432, 49] width 184 height 20
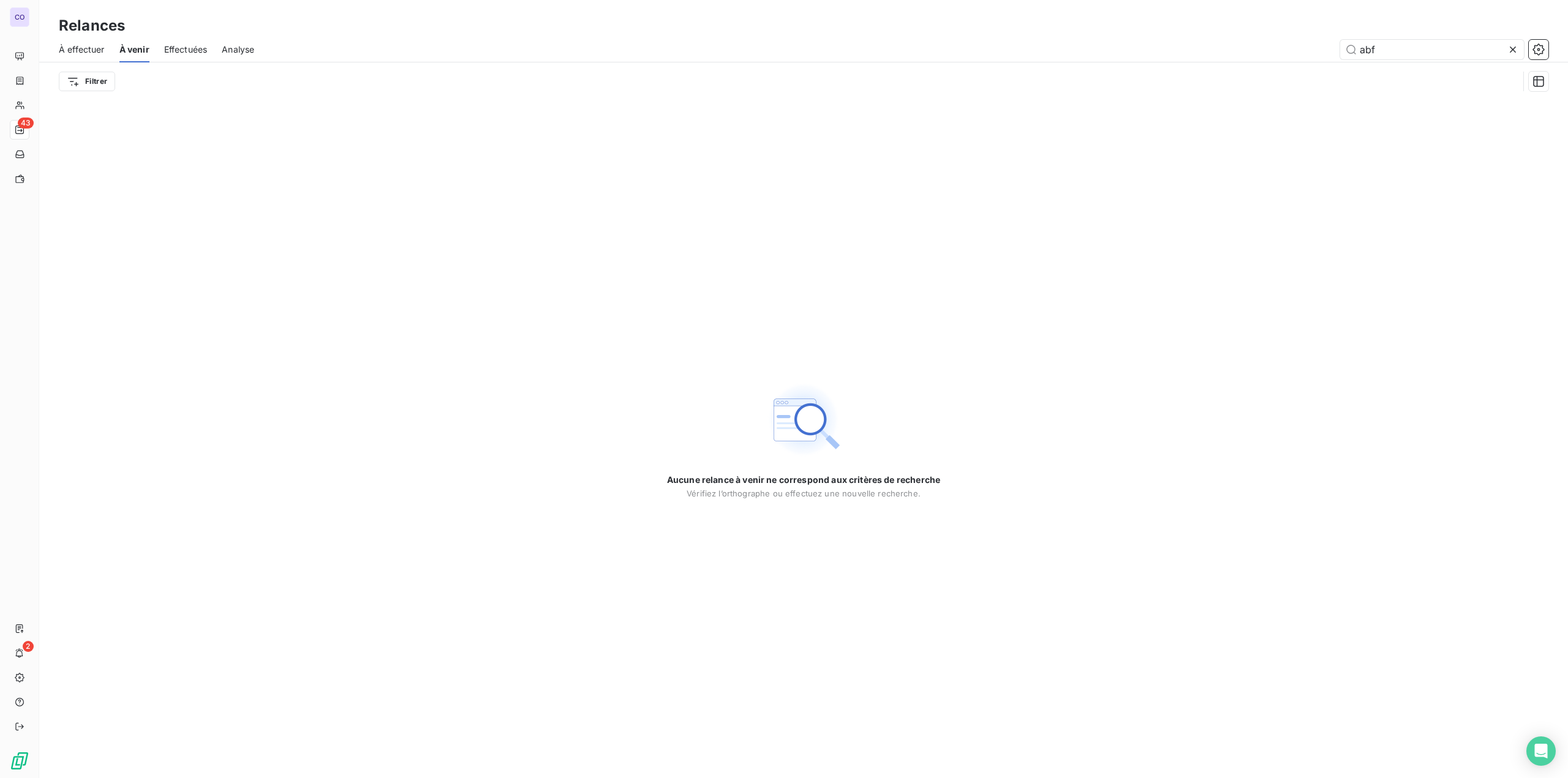
type input "abf"
click at [1511, 50] on icon at bounding box center [1512, 49] width 6 height 6
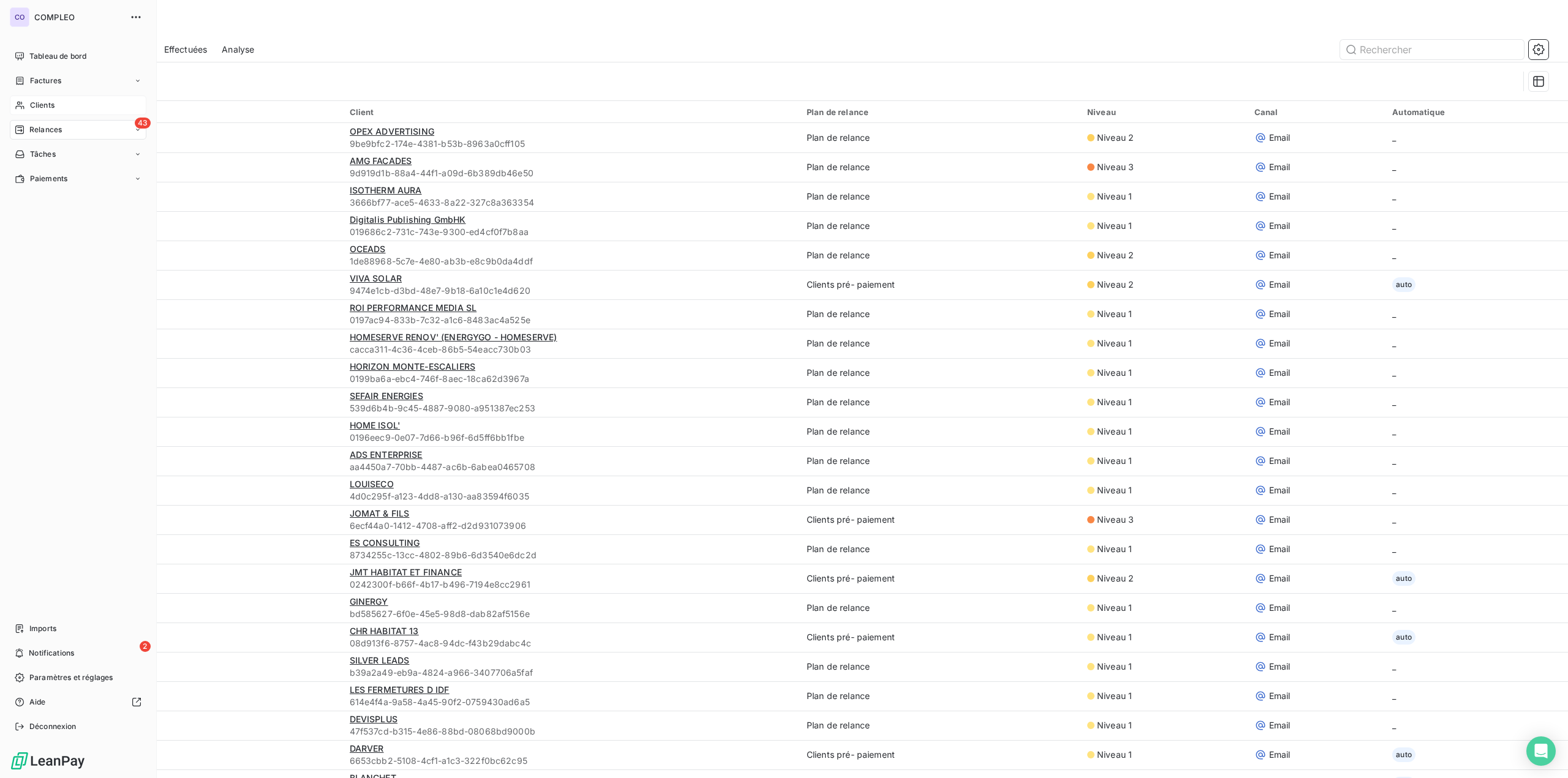
click at [61, 111] on div "Clients" at bounding box center [78, 105] width 136 height 20
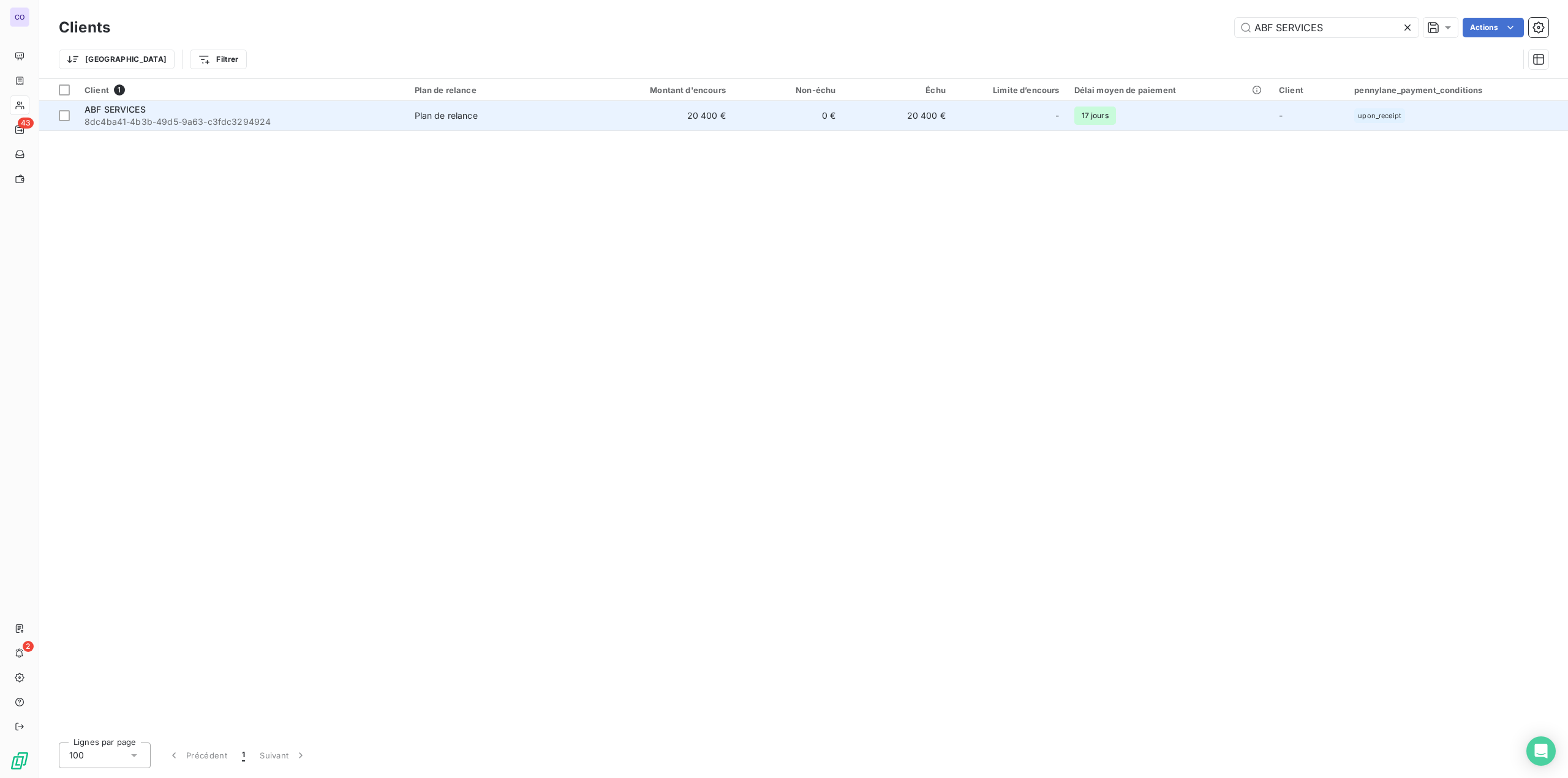
type input "ABF SERVICES"
click at [451, 115] on div "Plan de relance" at bounding box center [446, 115] width 63 height 13
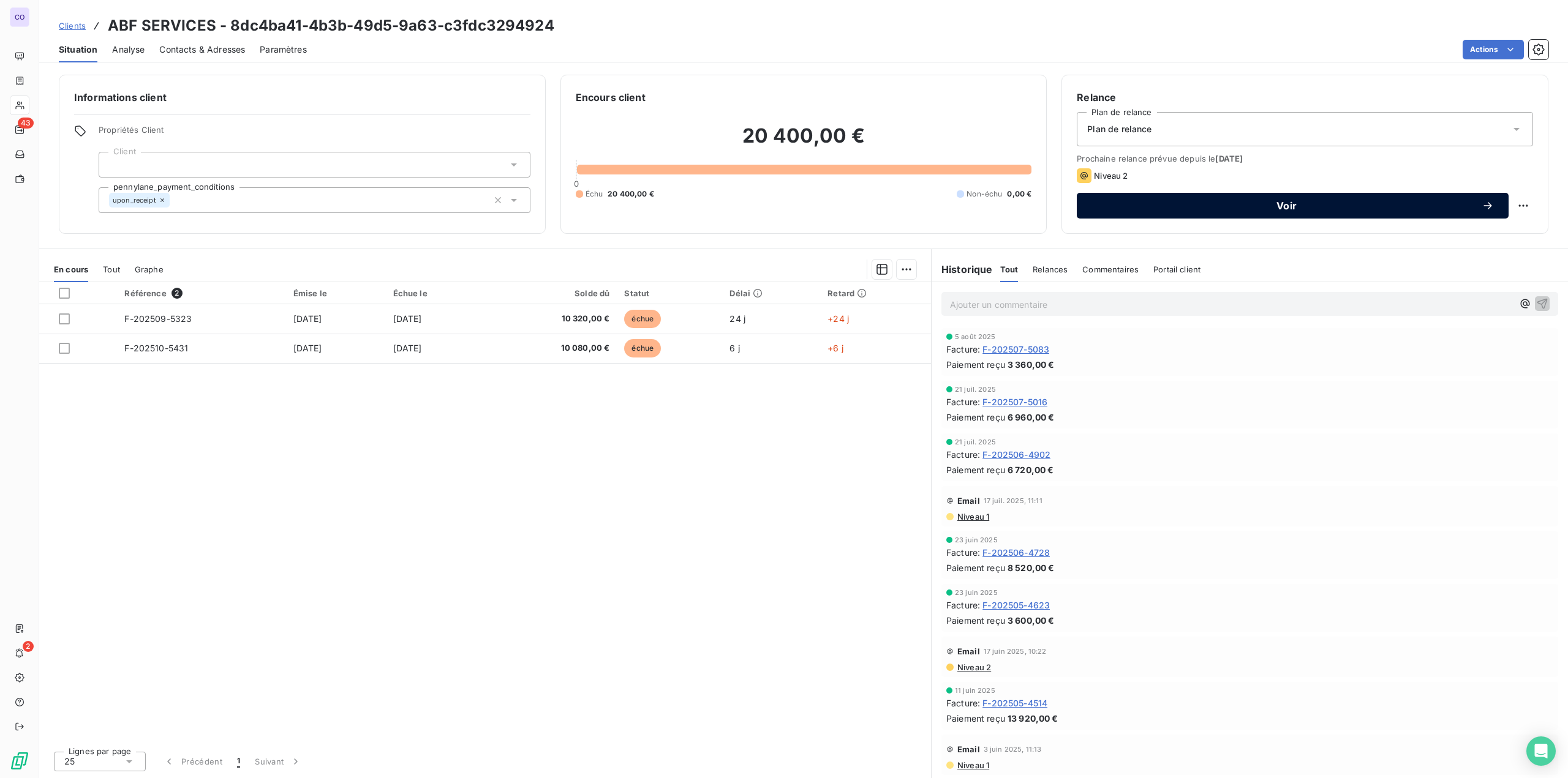
click at [1495, 202] on button "Voir" at bounding box center [1292, 206] width 432 height 26
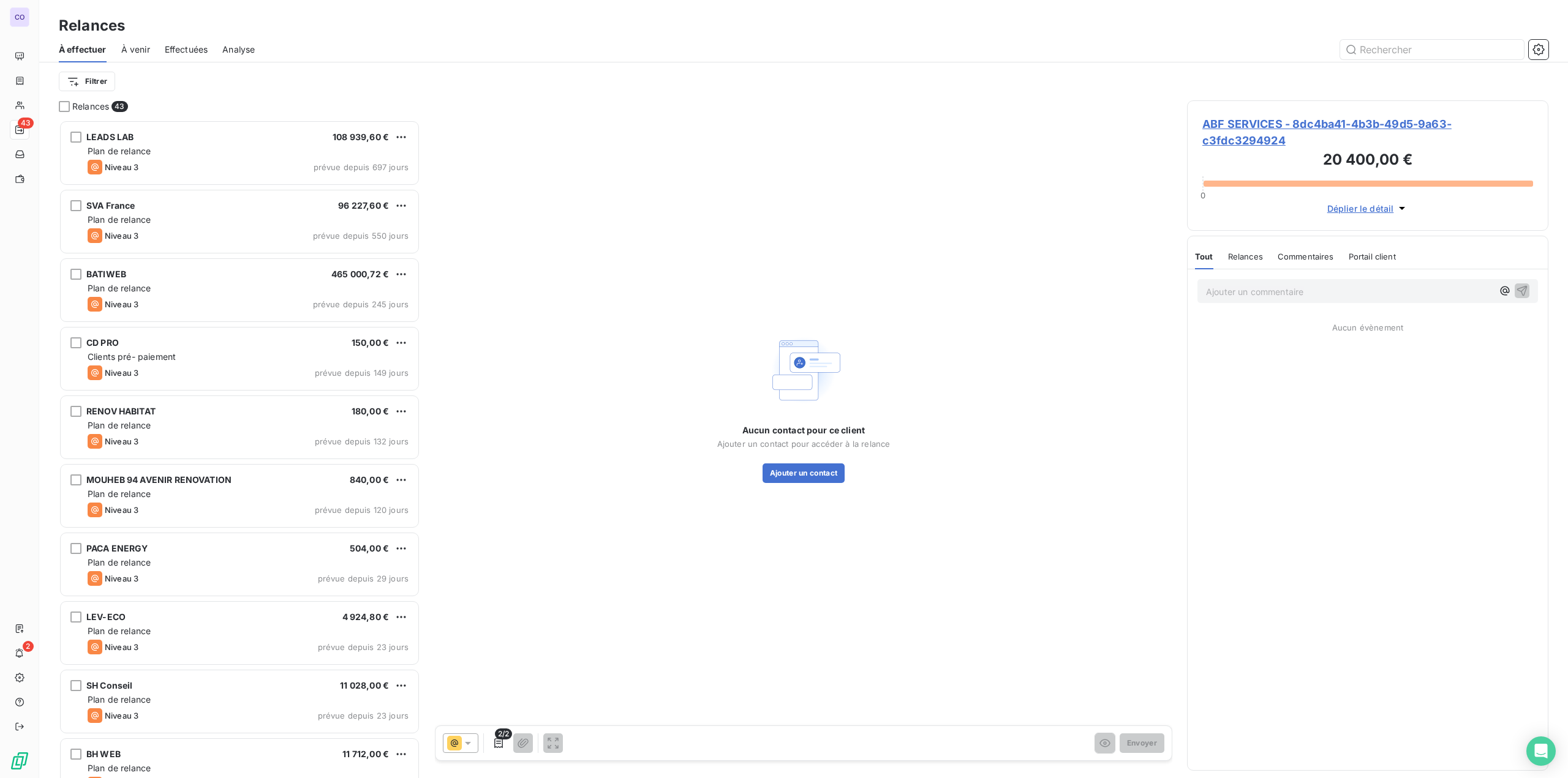
scroll to position [649, 351]
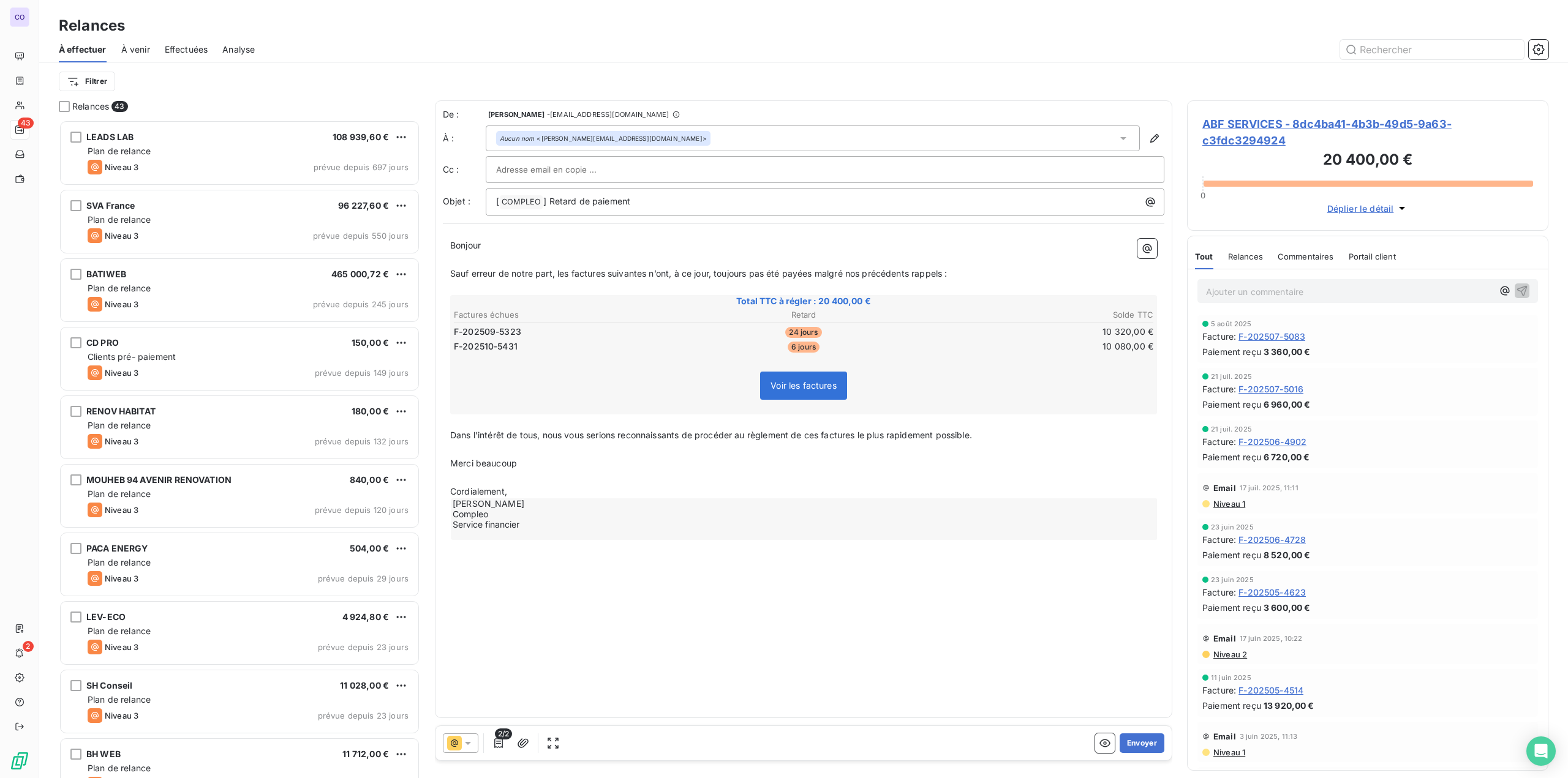
click at [469, 746] on icon at bounding box center [467, 743] width 13 height 13
click at [485, 661] on li "Niveau 1 ( J+5 )" at bounding box center [525, 669] width 166 height 24
click at [538, 164] on input "text" at bounding box center [562, 169] width 132 height 18
click at [537, 171] on input "text" at bounding box center [824, 169] width 657 height 18
click at [525, 164] on input "ste" at bounding box center [562, 169] width 132 height 18
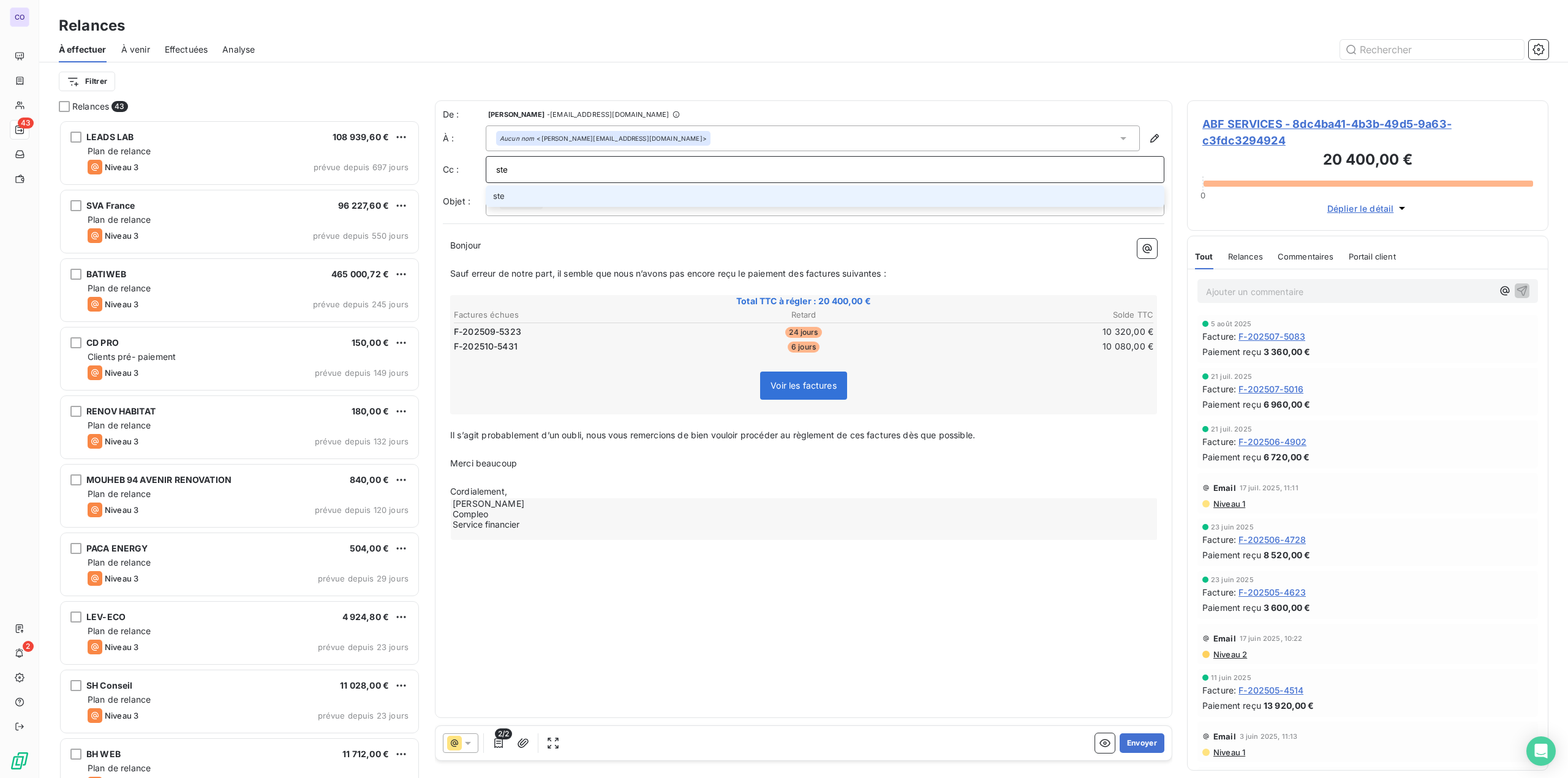
click at [525, 164] on input "ste" at bounding box center [824, 169] width 657 height 18
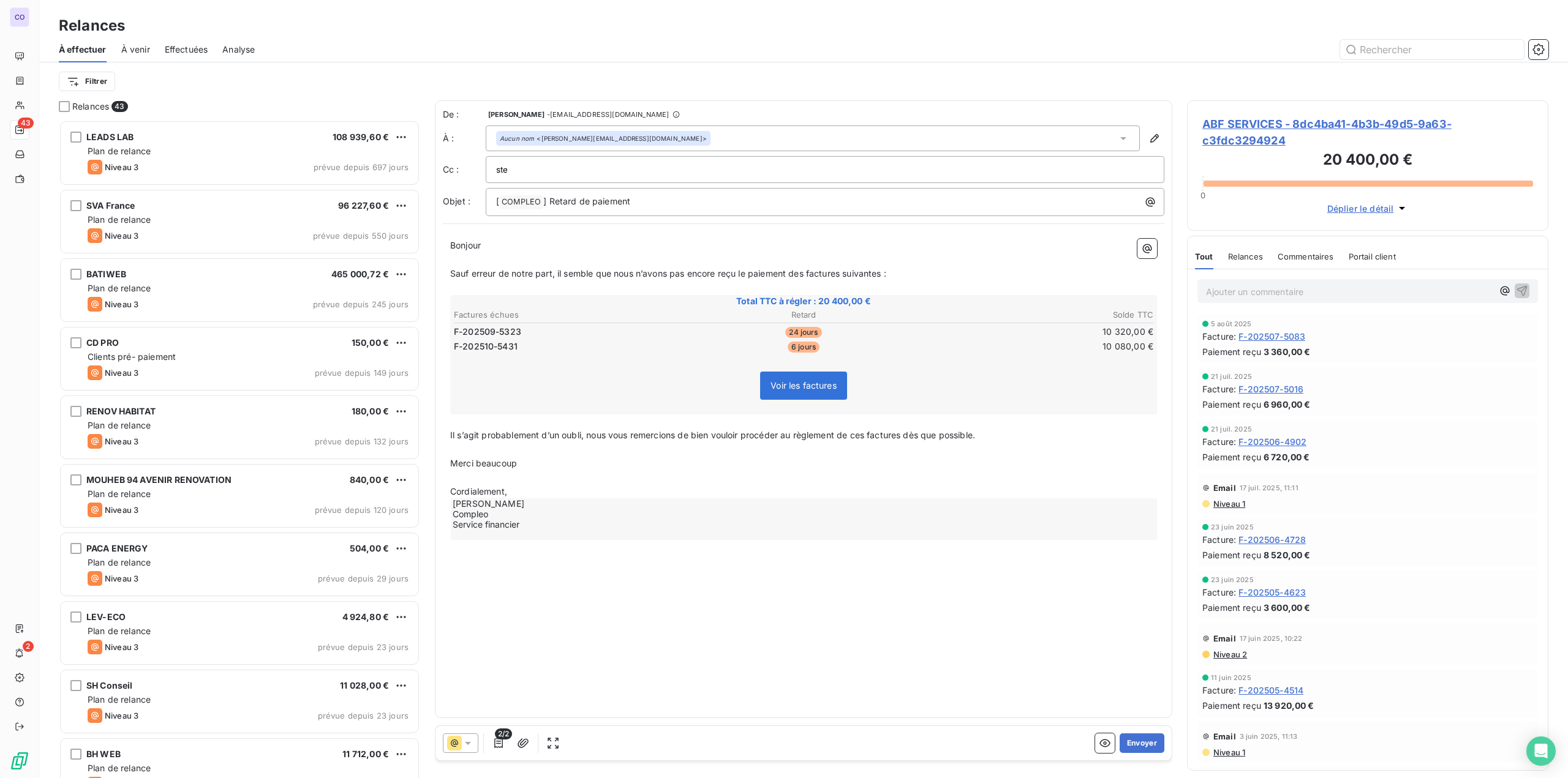
paste input "[PERSON_NAME][EMAIL_ADDRESS][PERSON_NAME][DOMAIN_NAME]"
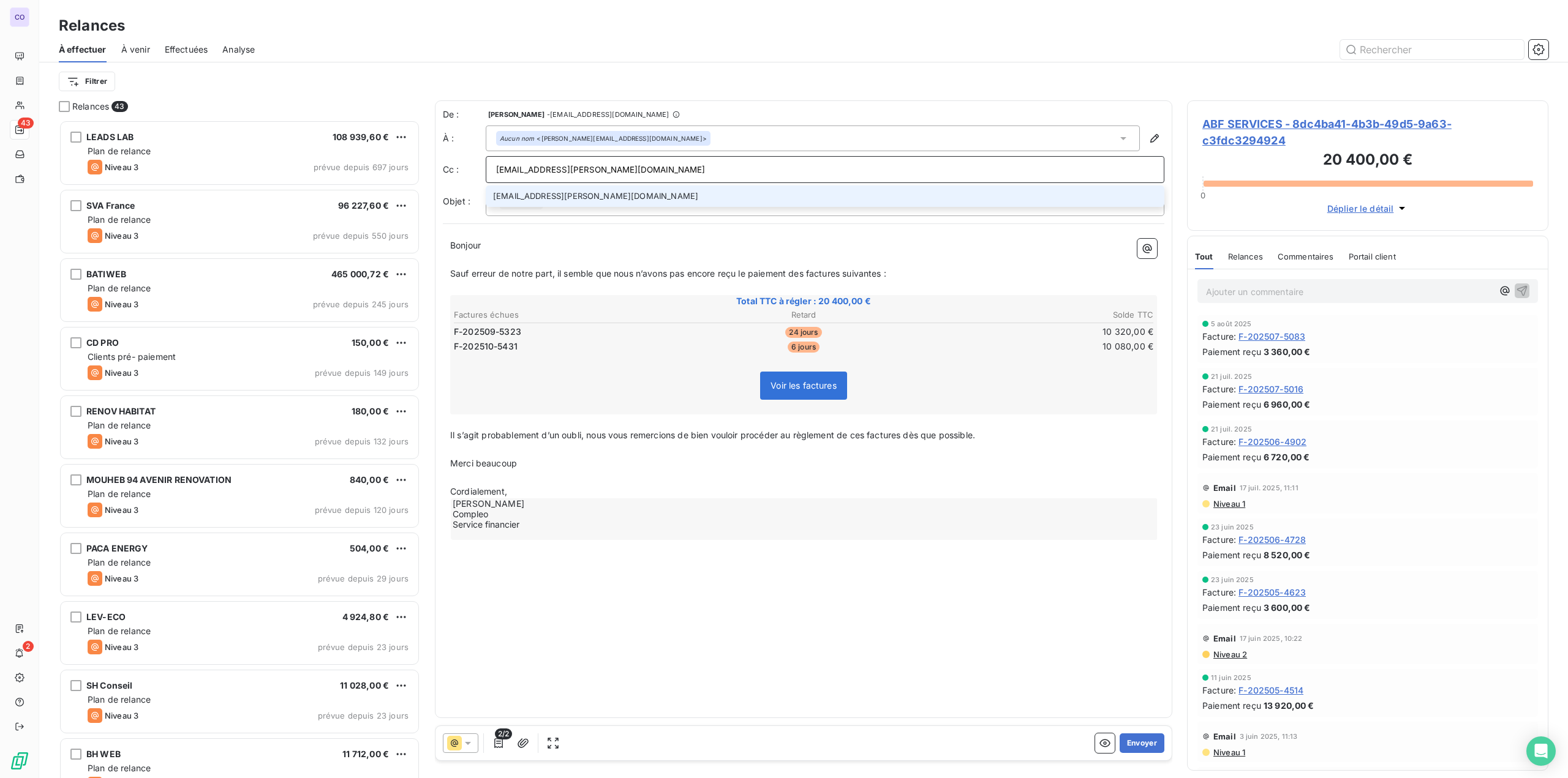
type input "[EMAIL_ADDRESS][PERSON_NAME][DOMAIN_NAME]"
click at [636, 190] on li "[EMAIL_ADDRESS][PERSON_NAME][DOMAIN_NAME]" at bounding box center [825, 196] width 678 height 22
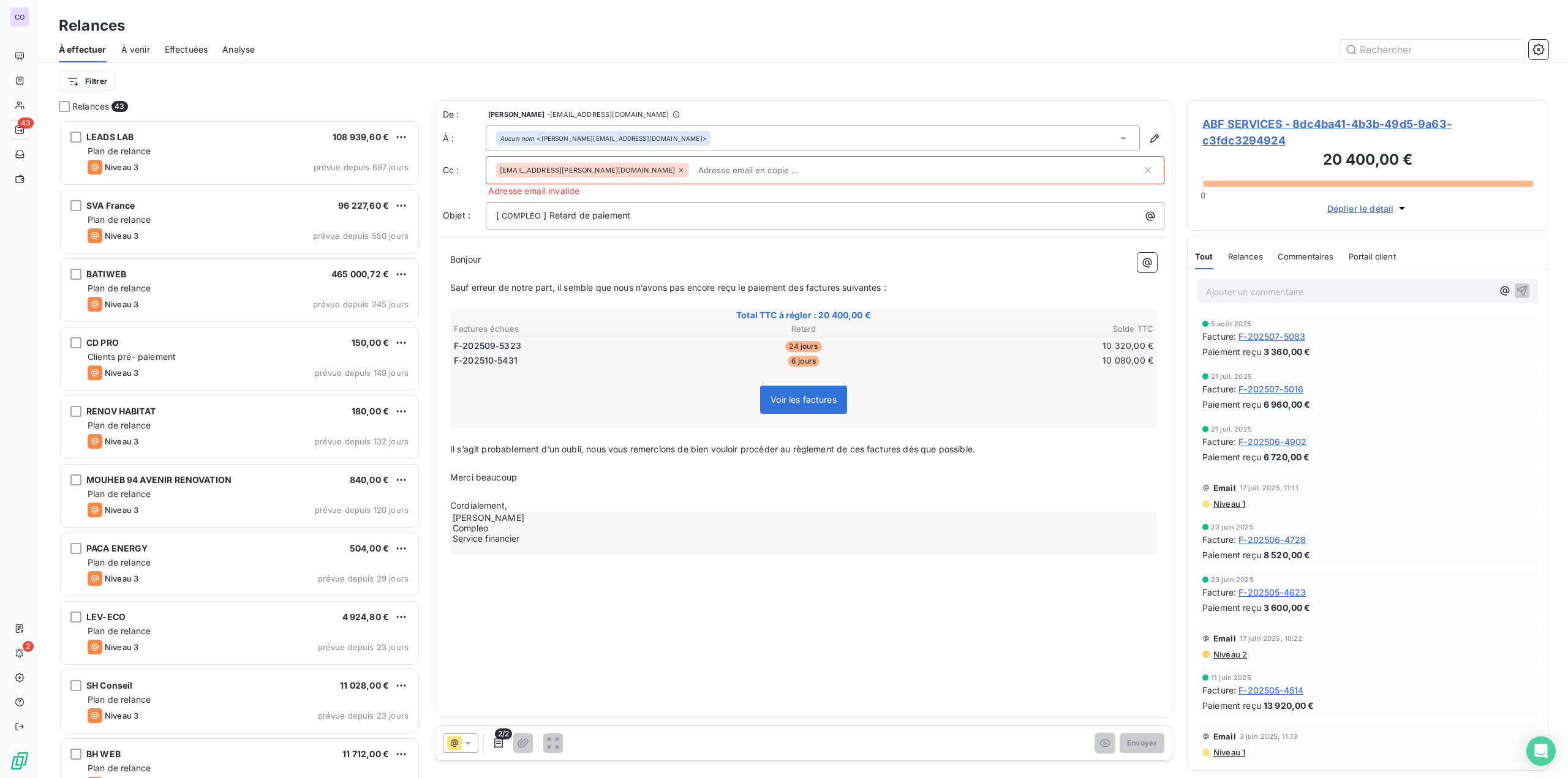
click at [693, 175] on input "text" at bounding box center [917, 170] width 448 height 18
click at [677, 167] on icon at bounding box center [680, 170] width 7 height 7
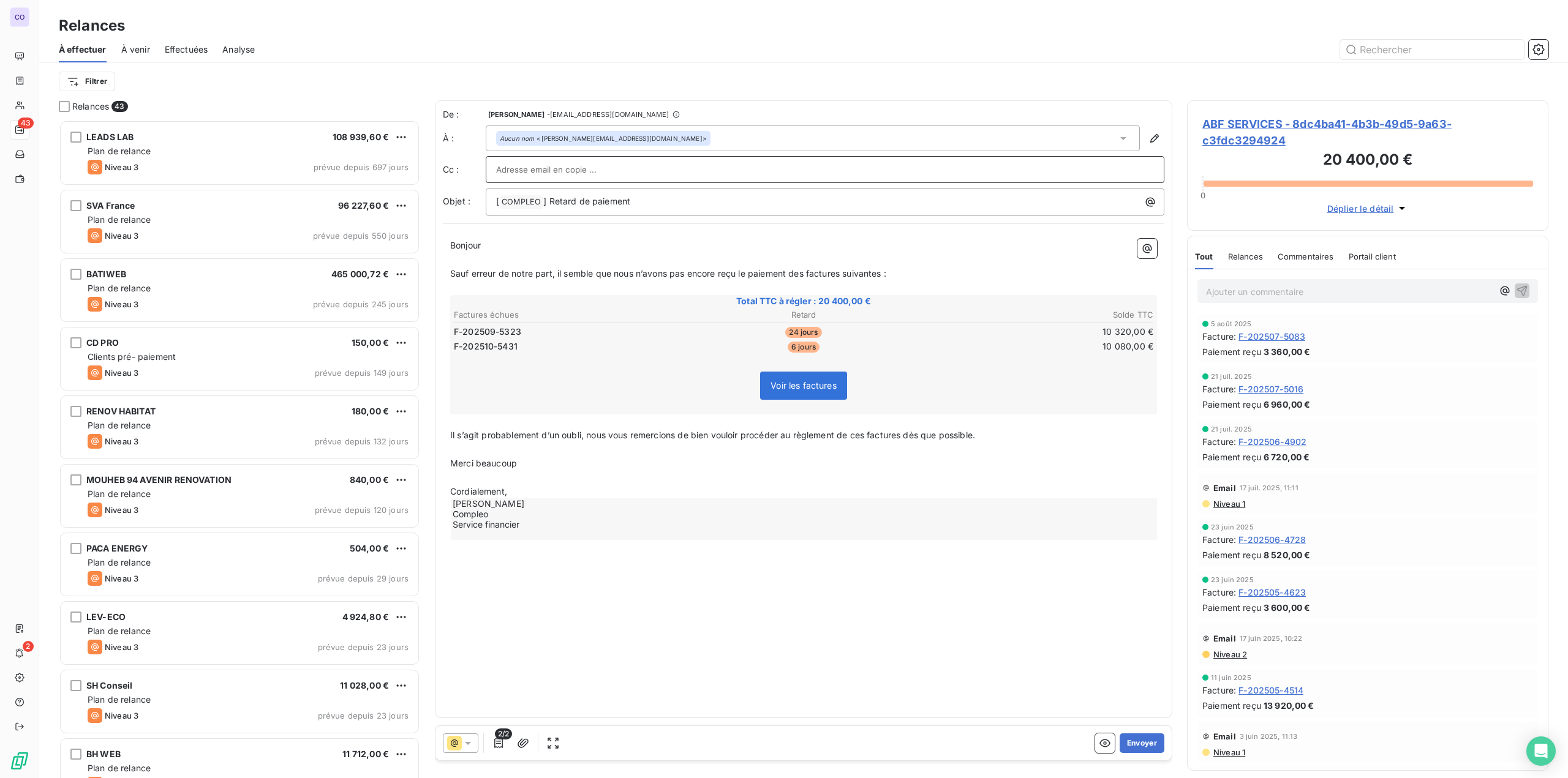
paste input "[PERSON_NAME][EMAIL_ADDRESS][PERSON_NAME][DOMAIN_NAME]"
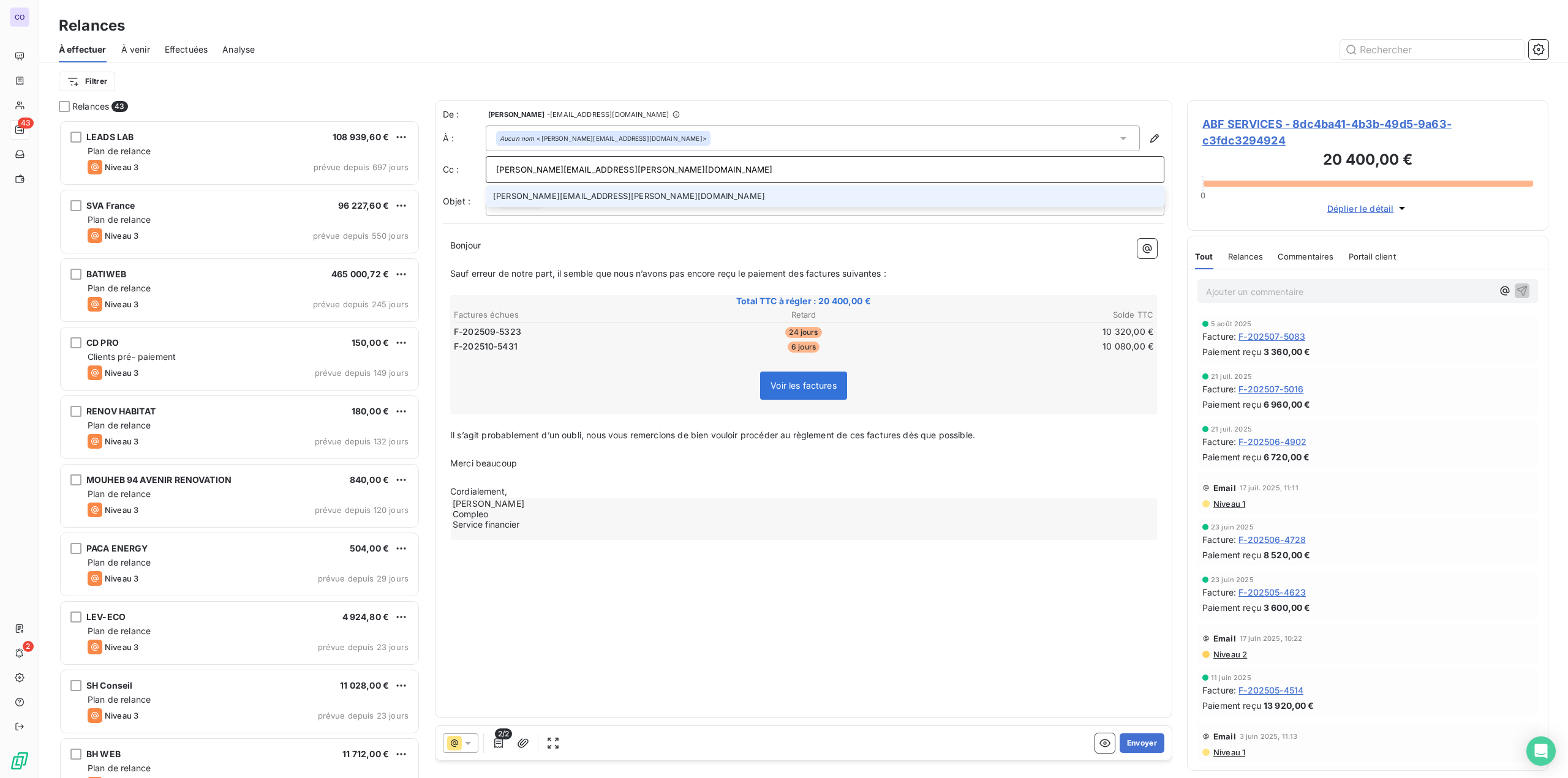
type input "[PERSON_NAME][EMAIL_ADDRESS][PERSON_NAME][DOMAIN_NAME]"
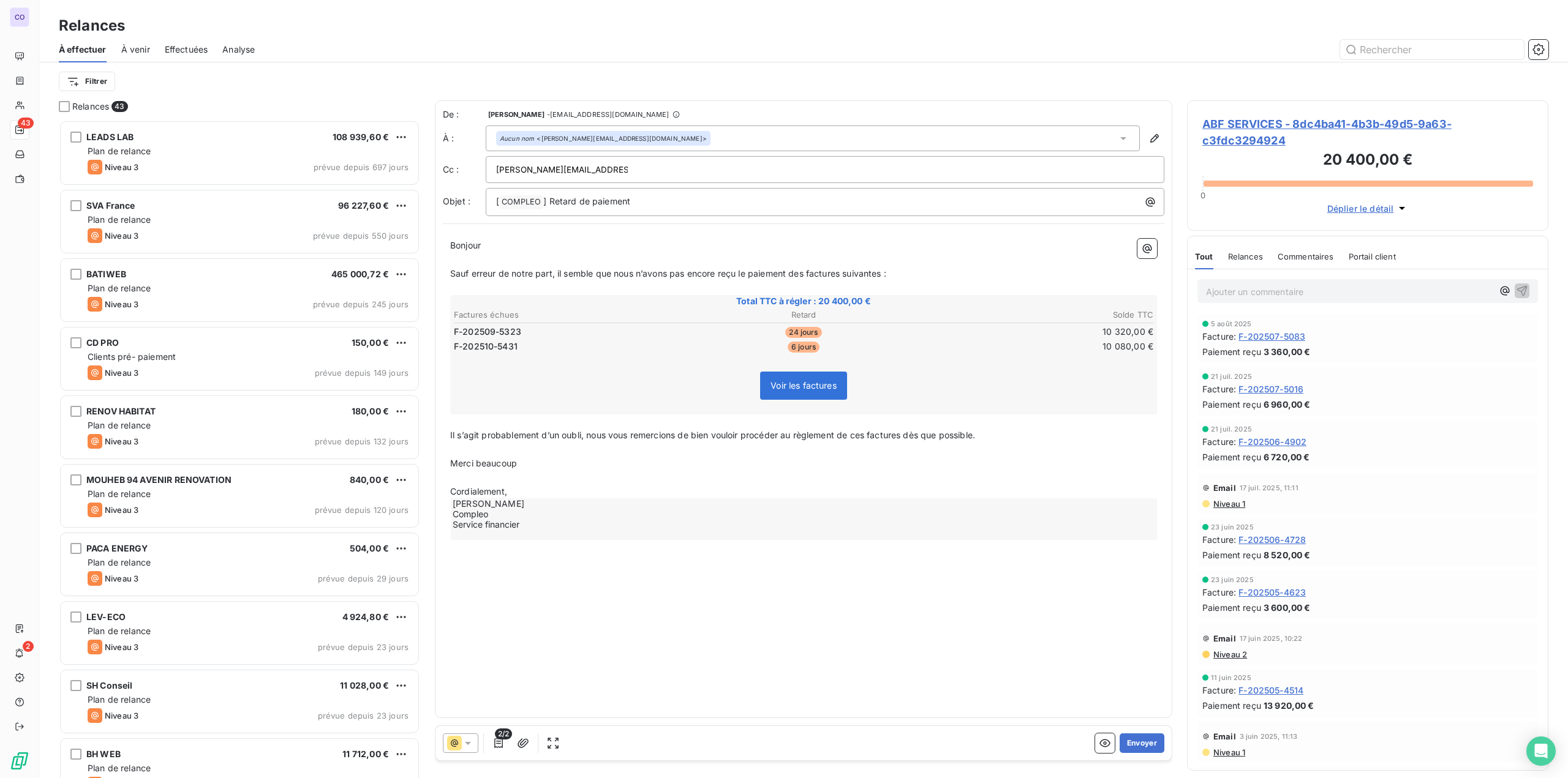
click at [566, 245] on p "Bonjour ﻿ ﻿ ﻿" at bounding box center [804, 245] width 707 height 14
click at [1131, 741] on button "Envoyer" at bounding box center [1142, 744] width 45 height 20
